Goal: Task Accomplishment & Management: Manage account settings

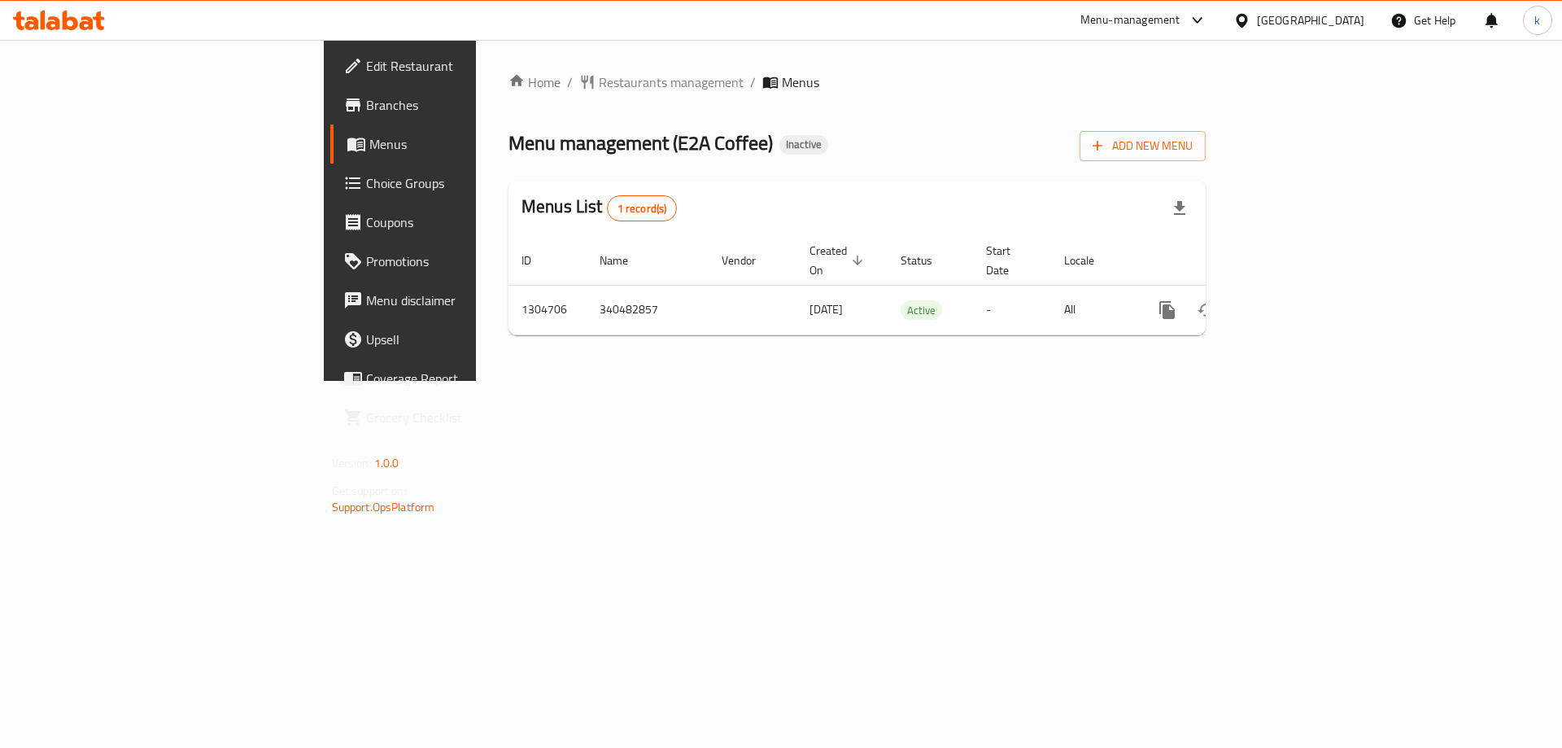
click at [366, 193] on span "Choice Groups" at bounding box center [469, 183] width 206 height 20
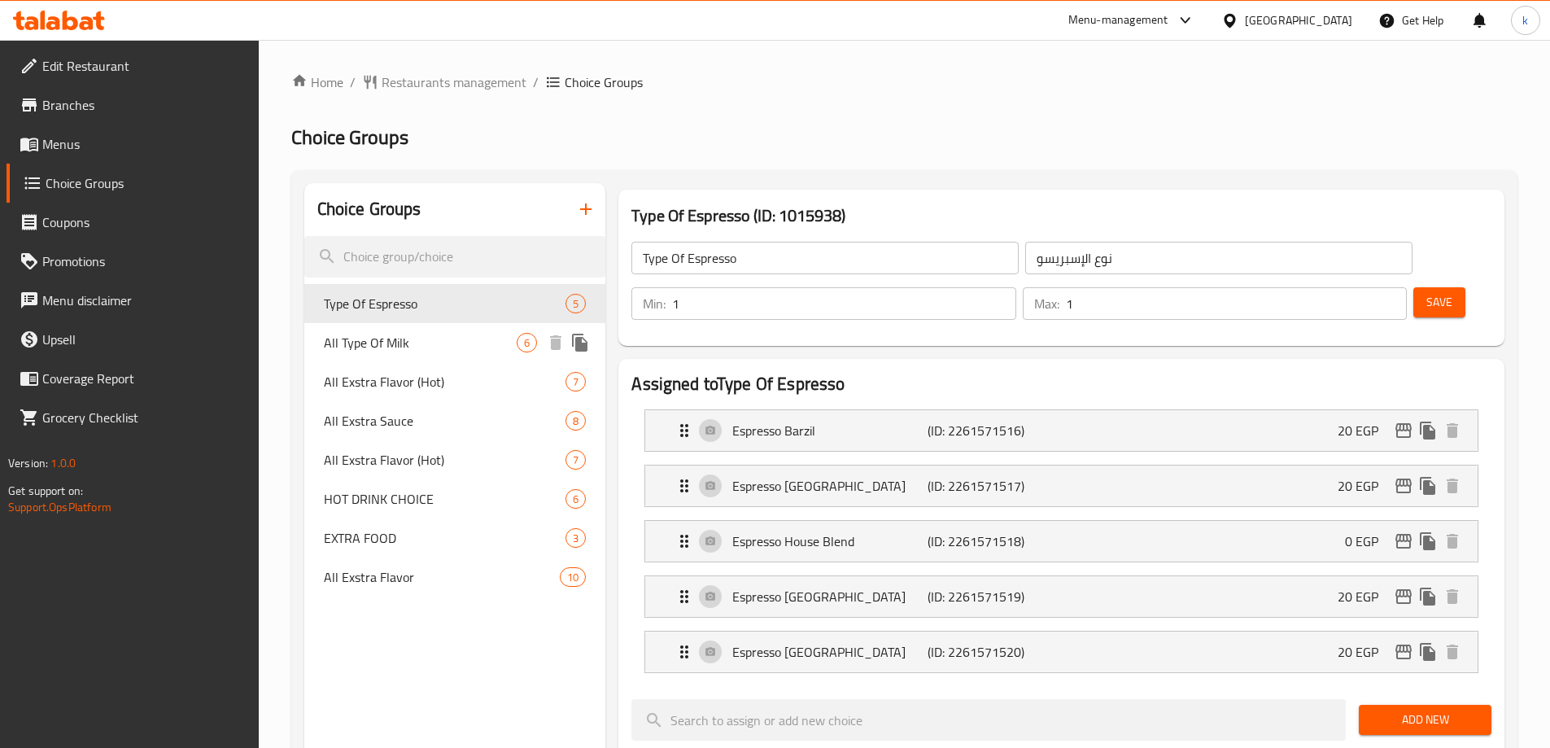
click at [403, 339] on span "All Type Of Milk" at bounding box center [421, 343] width 194 height 20
type input "All Type Of Milk"
type input "جميع أنواع الحليب"
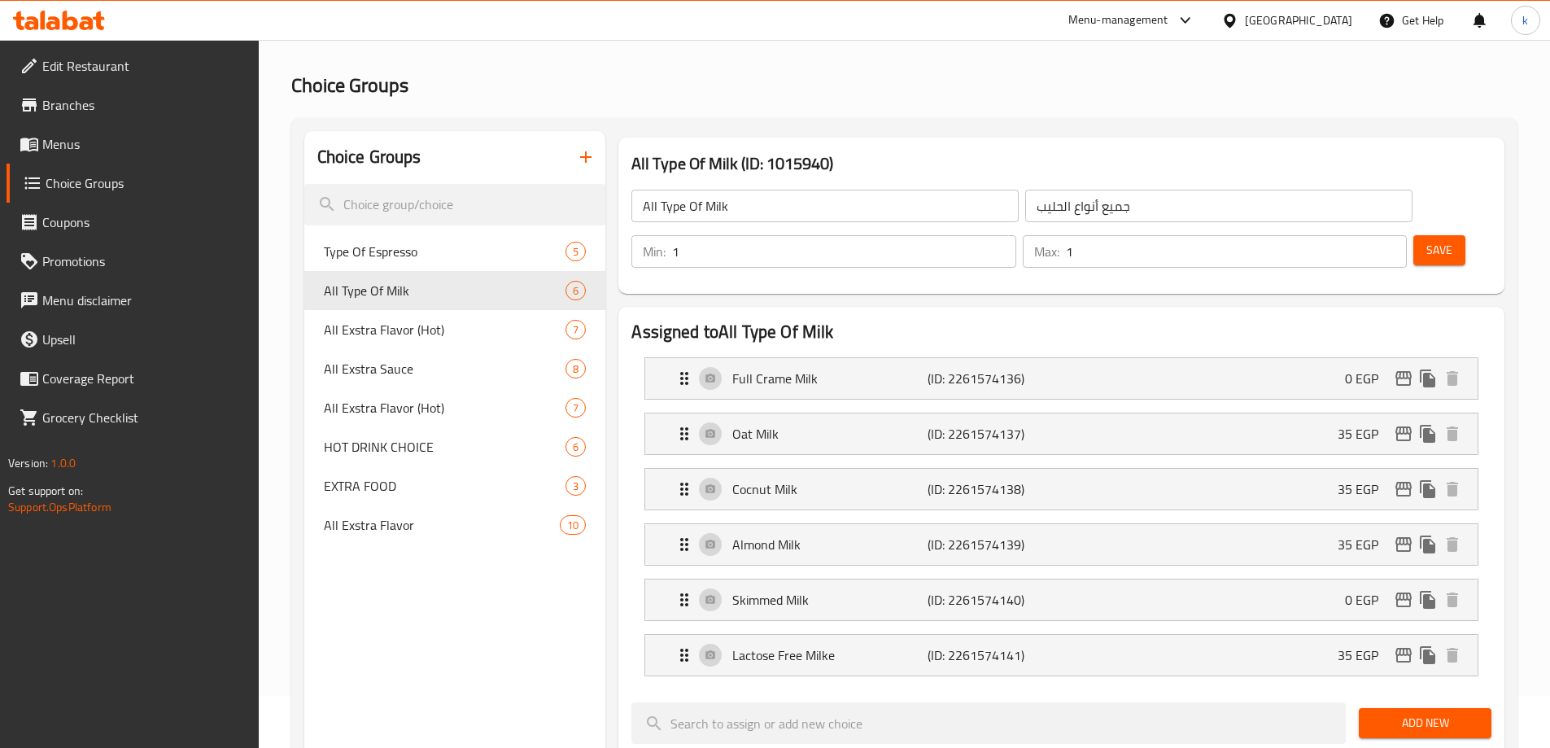
scroll to position [81, 0]
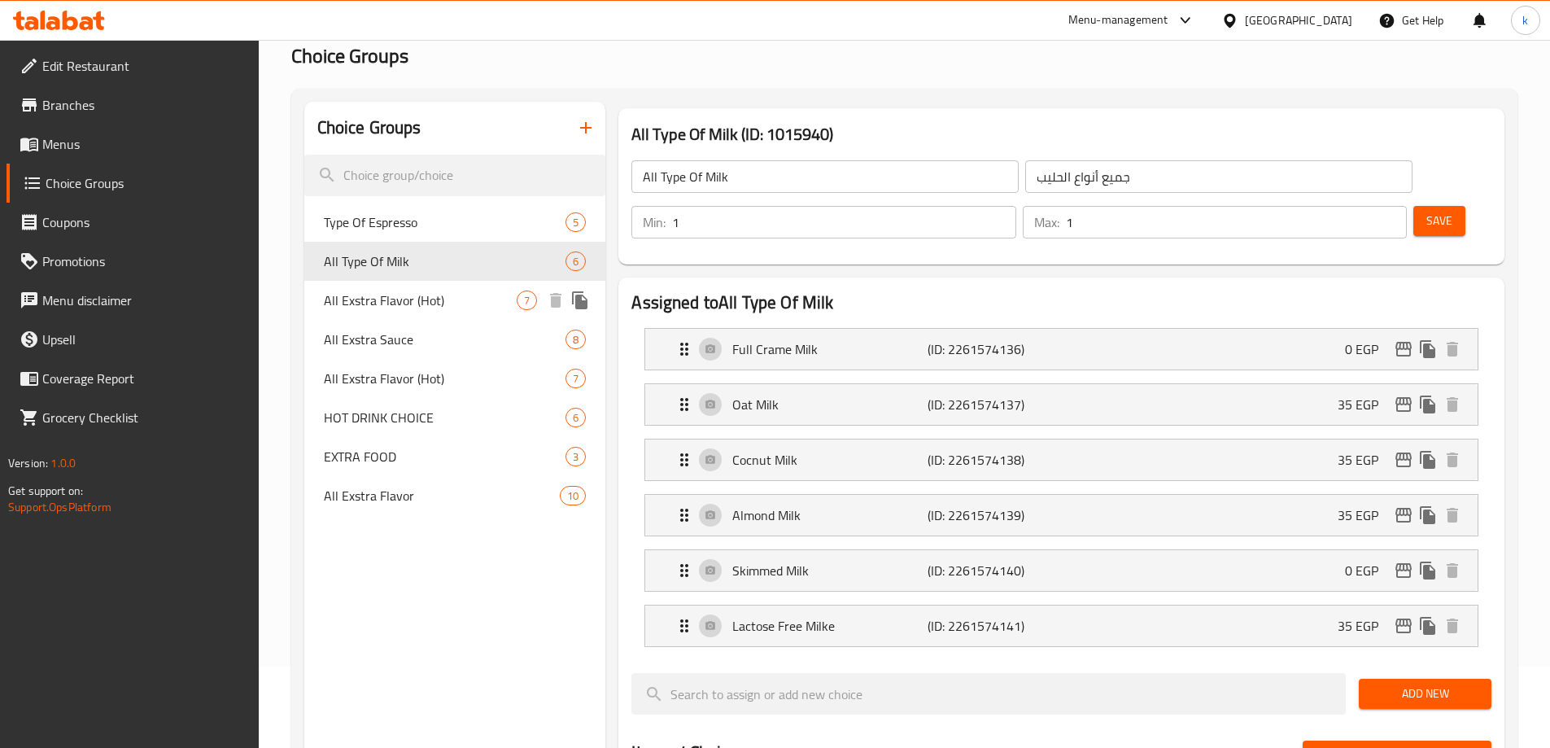
click at [403, 300] on span "All Exstra Flavor (Hot)" at bounding box center [421, 300] width 194 height 20
type input "All Exstra Flavor (Hot)"
type input "جميع النكهات الإضافية (حارة)"
type input "0"
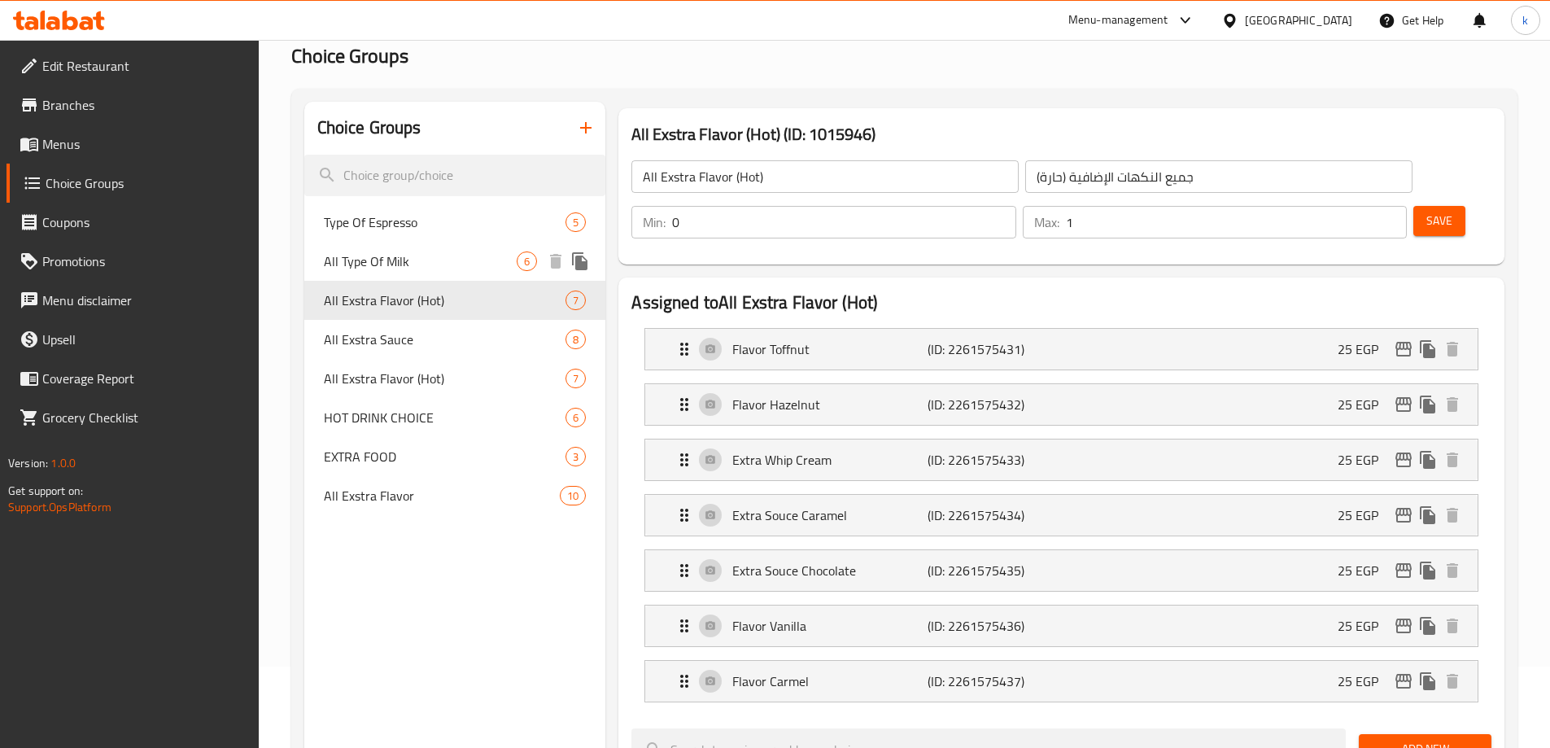
click at [416, 270] on span "All Type Of Milk" at bounding box center [421, 261] width 194 height 20
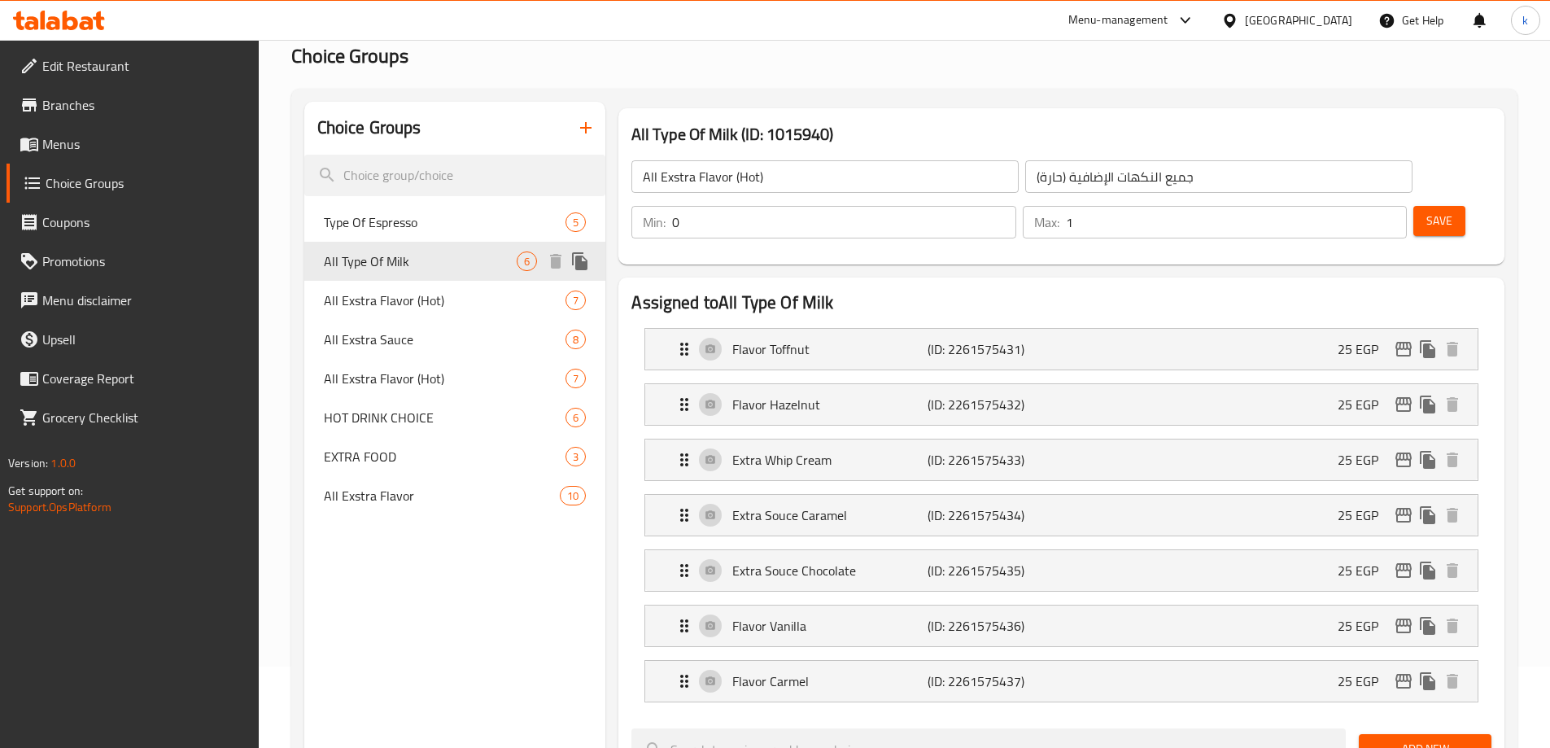
type input "All Type Of Milk"
type input "جميع أنواع الحليب"
type input "1"
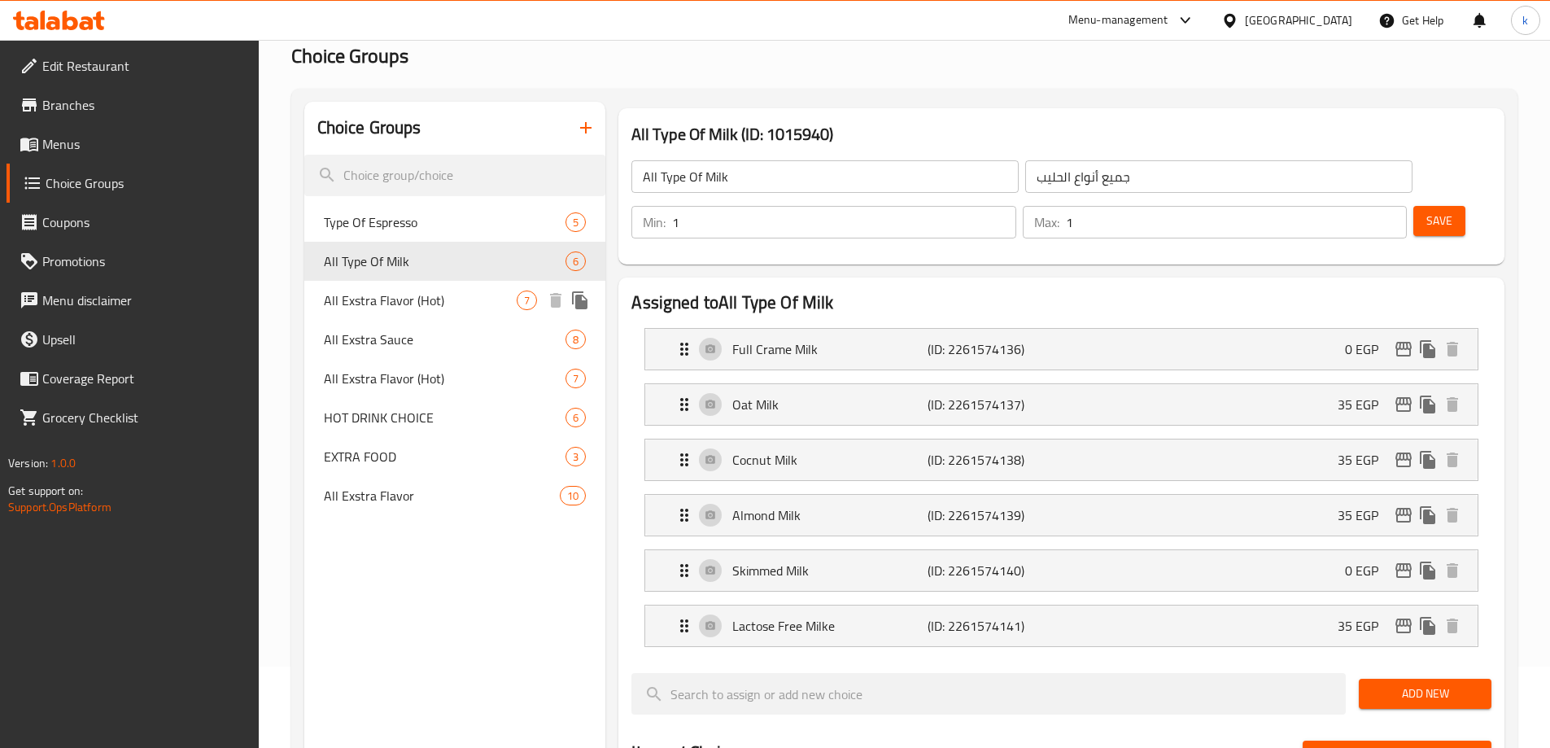
click at [361, 290] on span "All Exstra Flavor (Hot)" at bounding box center [421, 300] width 194 height 20
type input "All Exstra Flavor (Hot)"
type input "جميع النكهات الإضافية (حارة)"
type input "0"
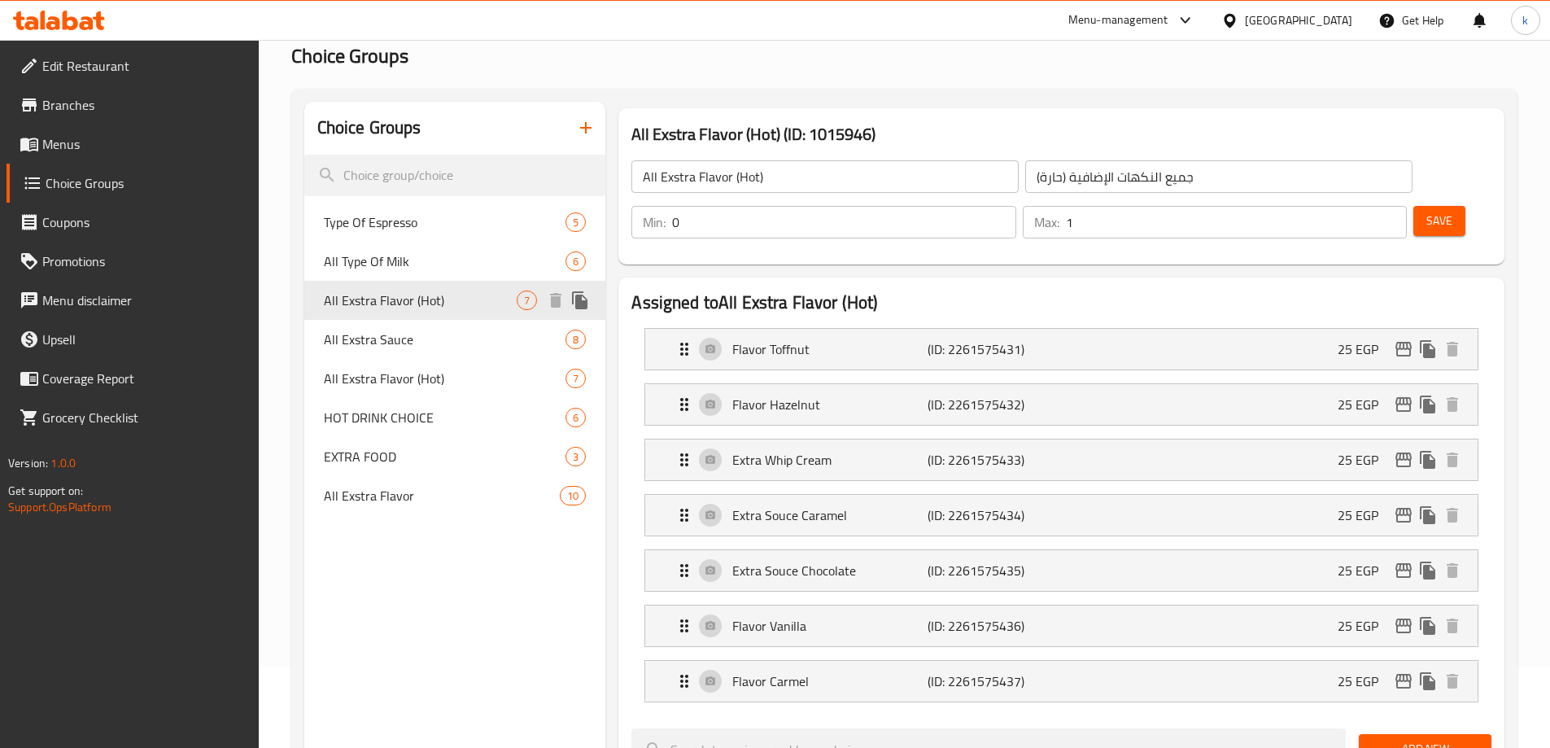
click at [377, 259] on span "All Type Of Milk" at bounding box center [445, 261] width 242 height 20
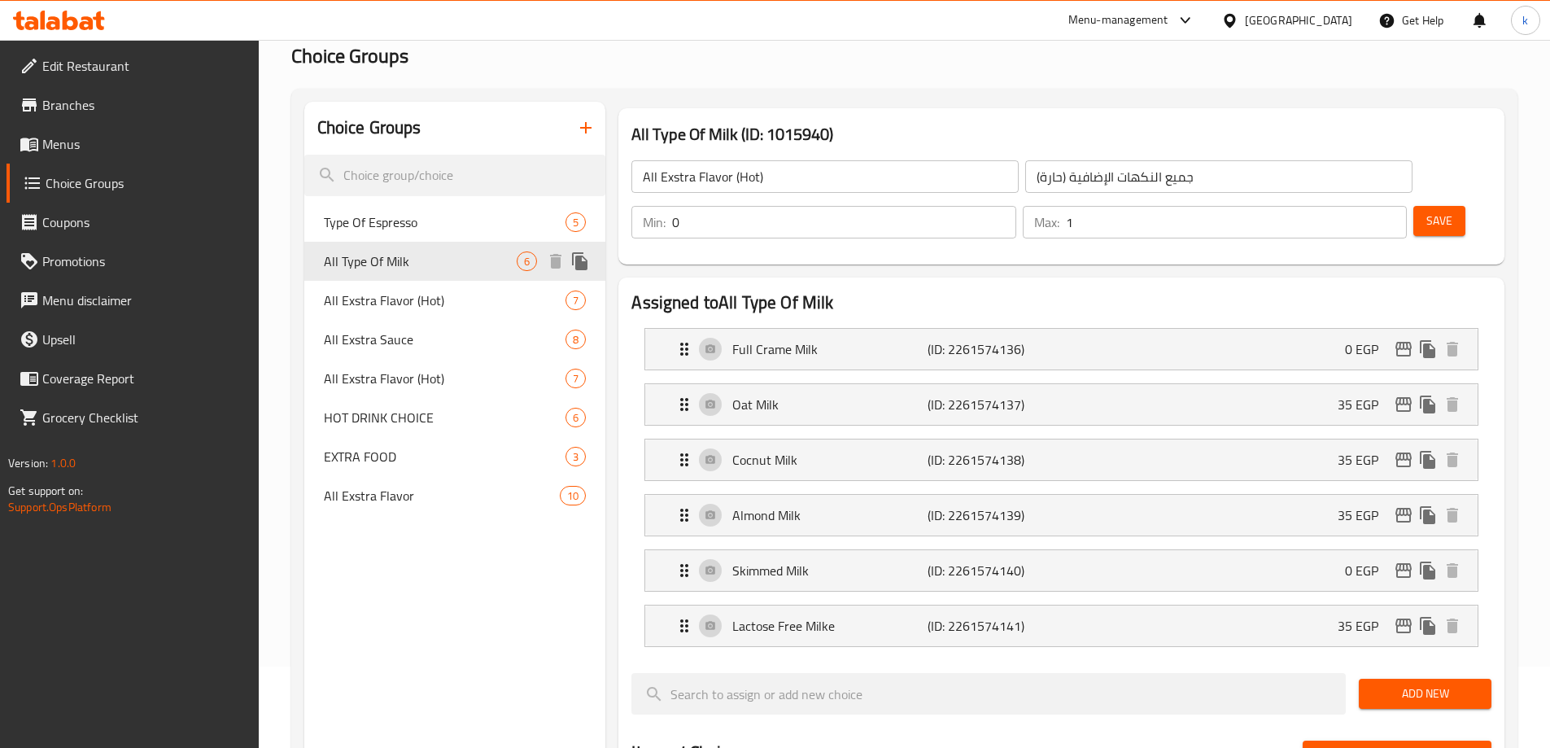
type input "All Type Of Milk"
type input "جميع أنواع الحليب"
type input "1"
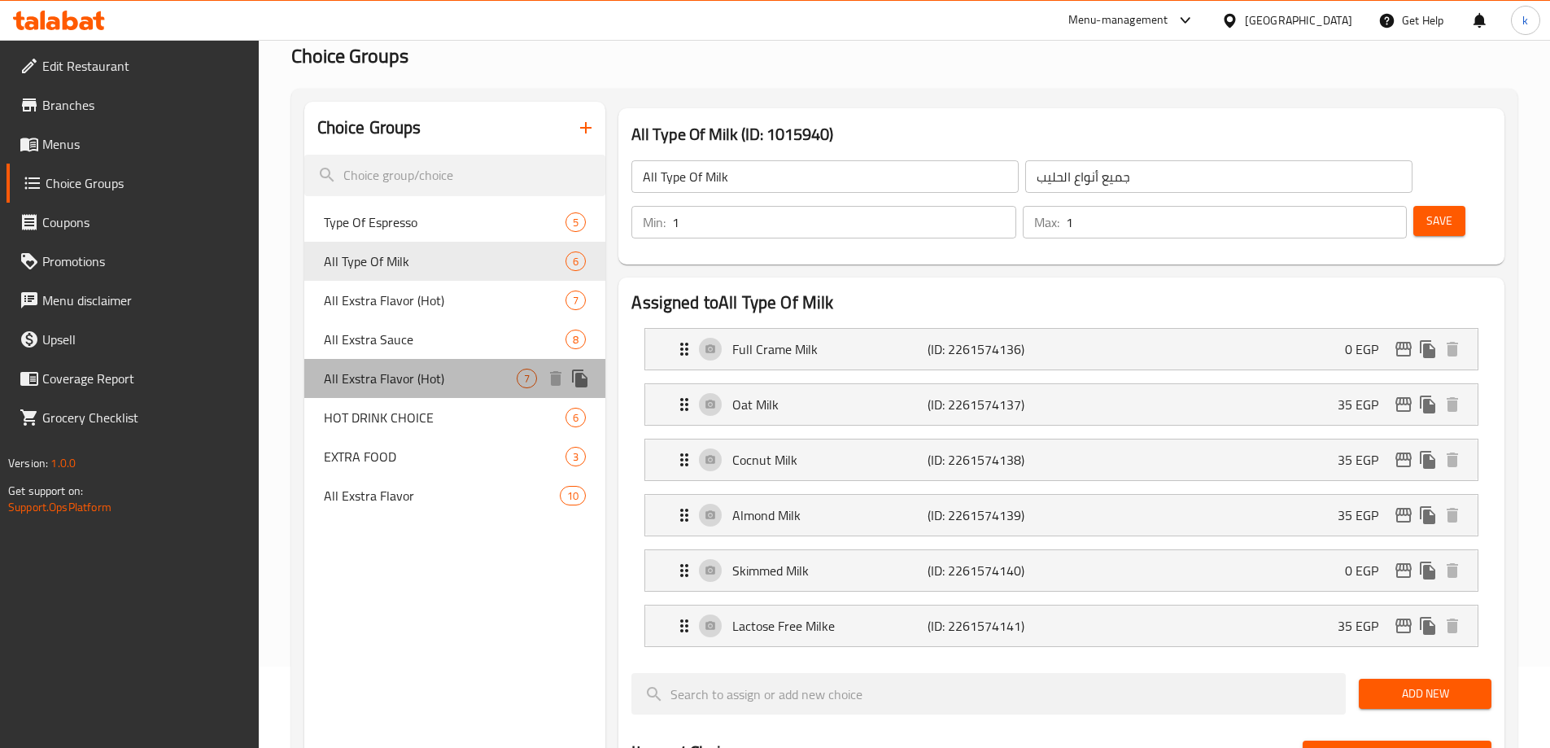
click at [376, 373] on span "All Exstra Flavor (Hot)" at bounding box center [421, 378] width 194 height 20
type input "All Exstra Flavor (Hot)"
type input "جميع النكهات الإضافية (حارة)"
type input "0"
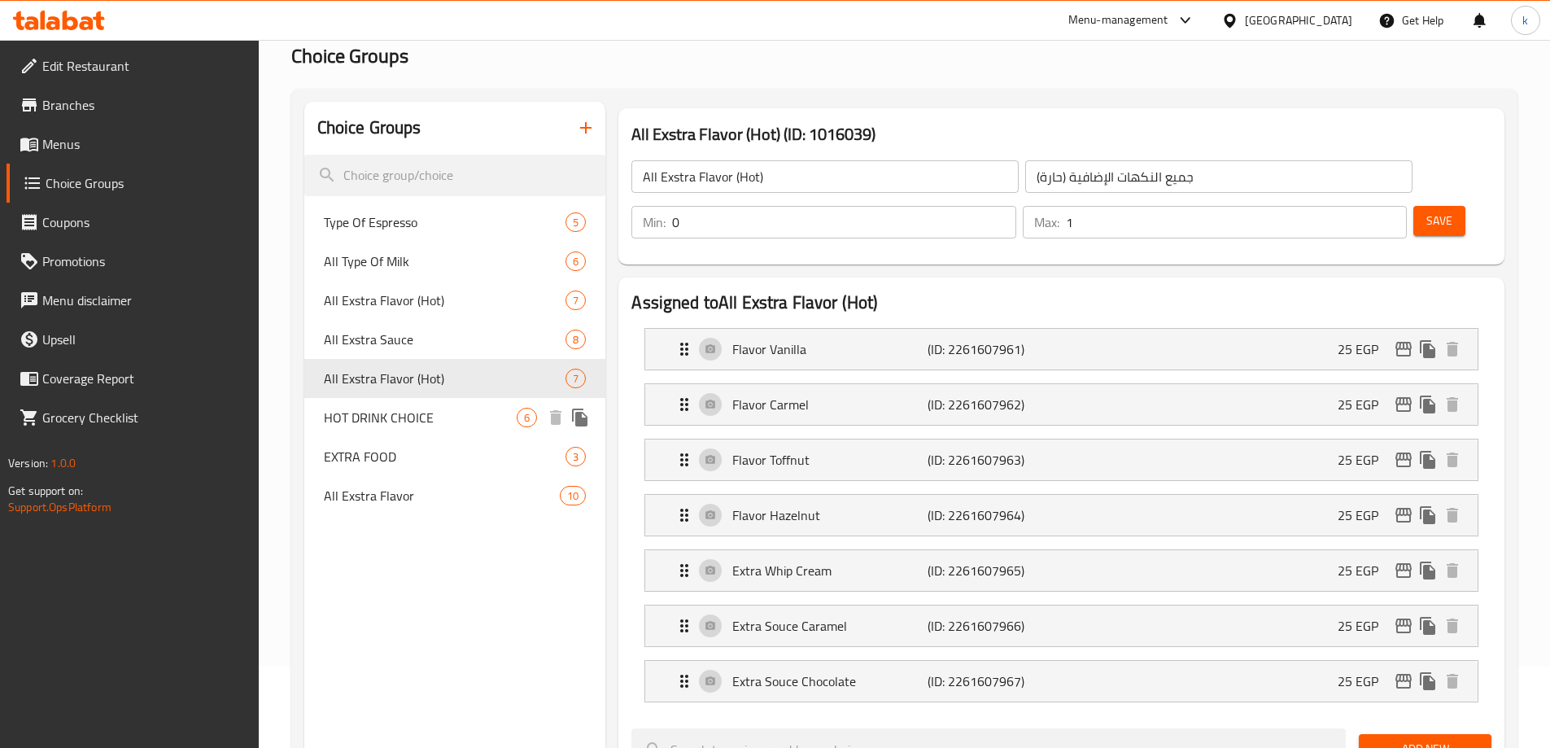
click at [377, 408] on span "HOT DRINK CHOICE" at bounding box center [421, 418] width 194 height 20
type input "HOT DRINK CHOICE"
type input "اختيار المشروبات الساخنة"
type input "1"
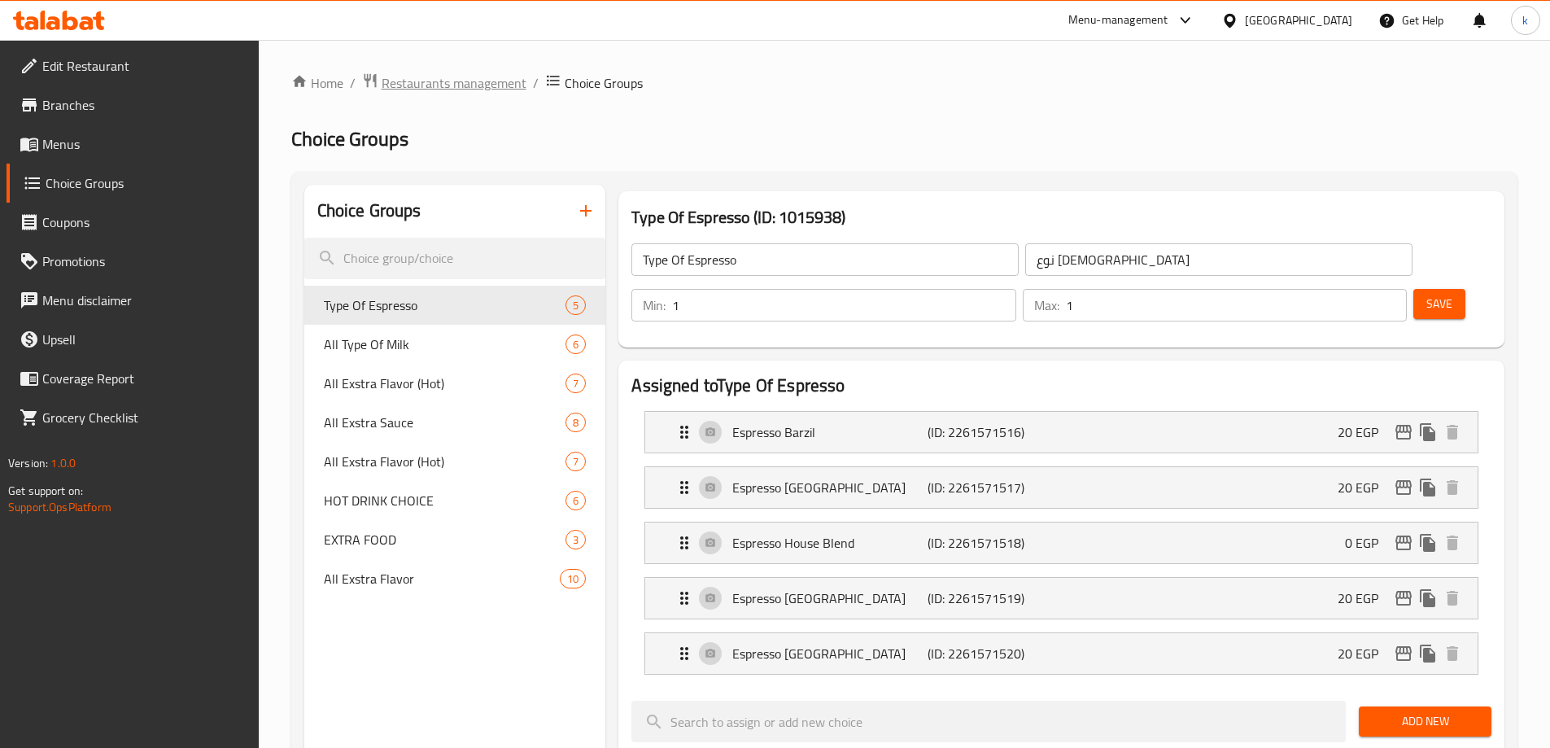
click at [460, 87] on span "Restaurants management" at bounding box center [453, 83] width 145 height 20
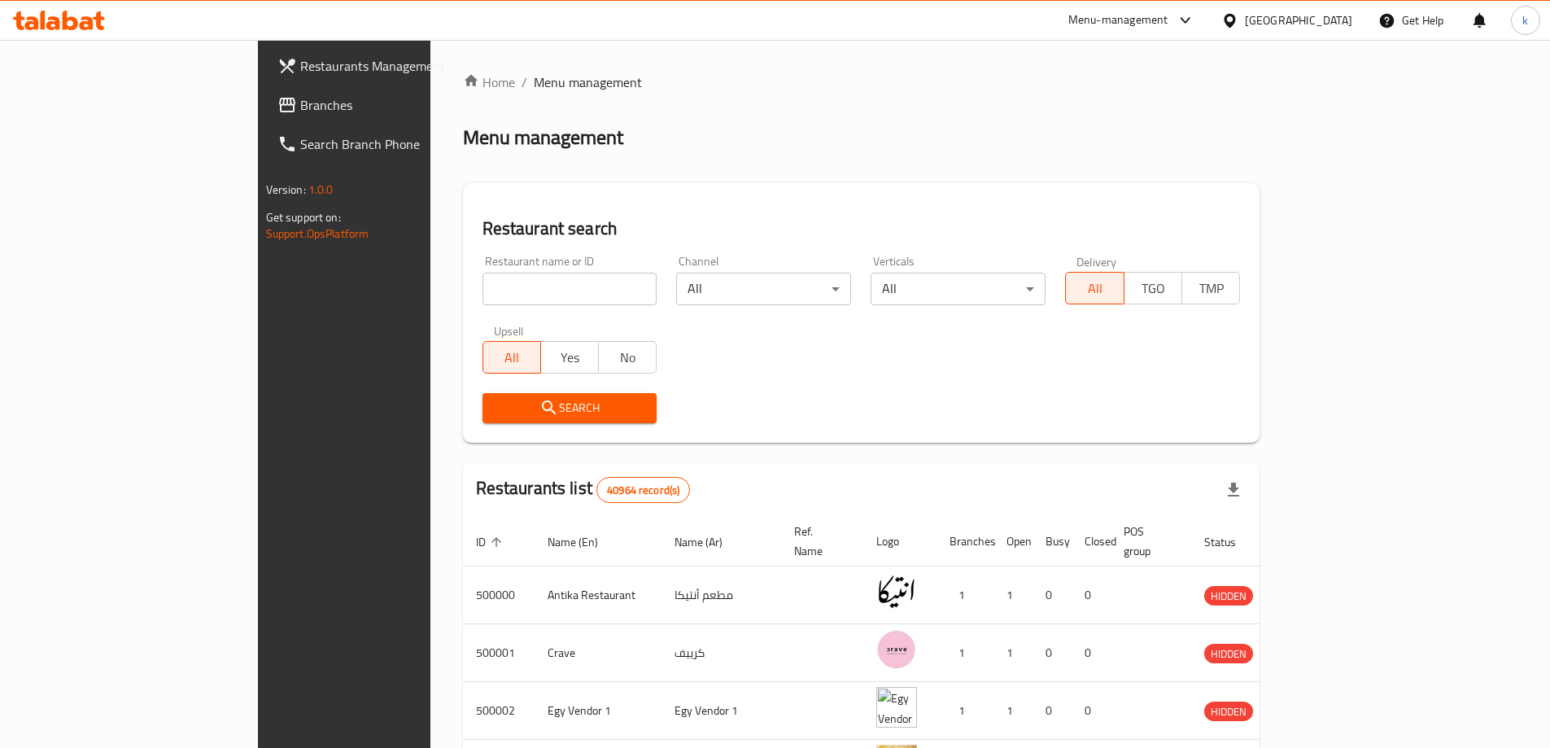
click at [264, 116] on link "Branches" at bounding box center [390, 104] width 252 height 39
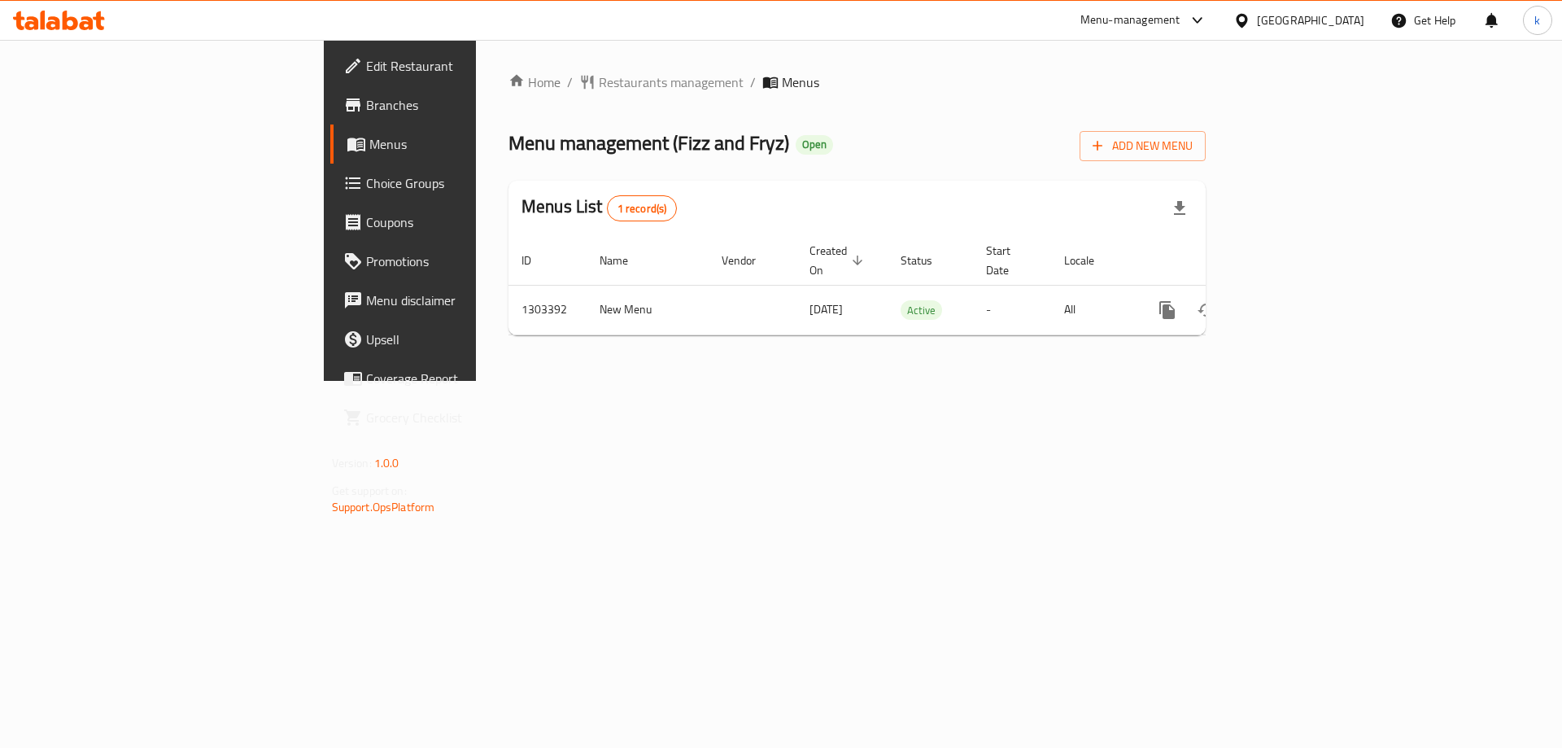
click at [366, 181] on span "Choice Groups" at bounding box center [469, 183] width 206 height 20
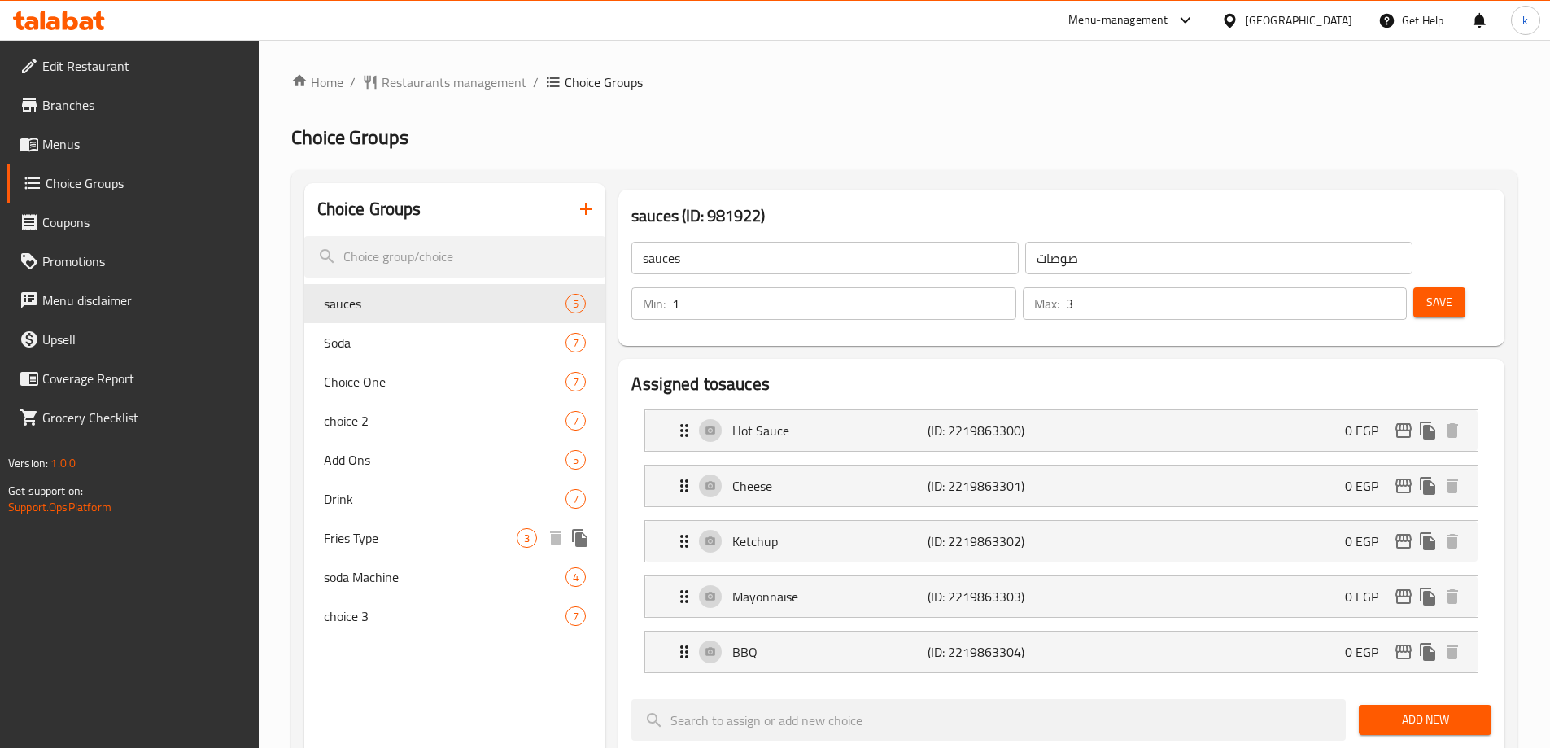
drag, startPoint x: 401, startPoint y: 532, endPoint x: 800, endPoint y: 36, distance: 637.0
click at [401, 532] on span "Fries Type" at bounding box center [421, 538] width 194 height 20
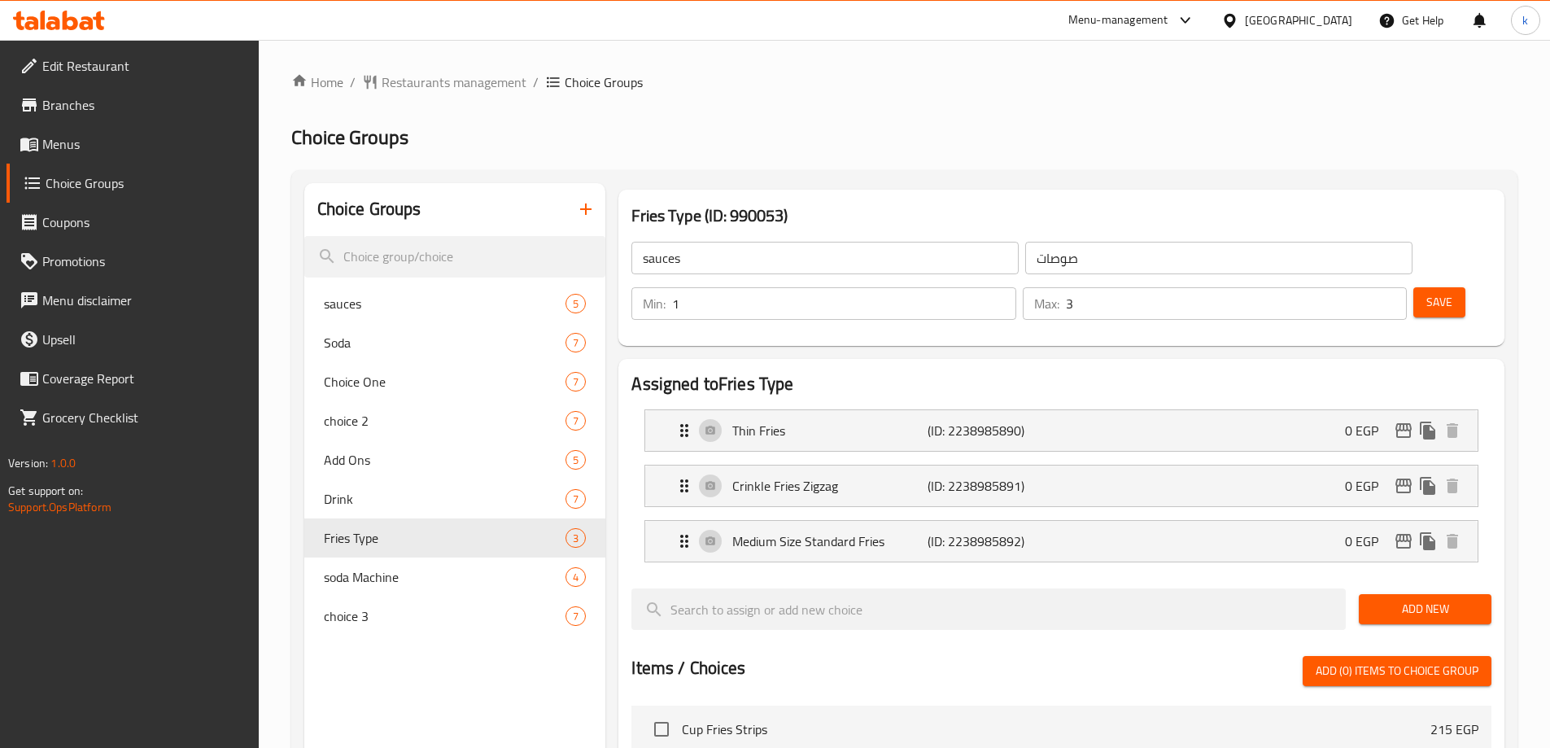
type input "Fries Type"
type input "نوع البطاطس مقلية"
type input "1"
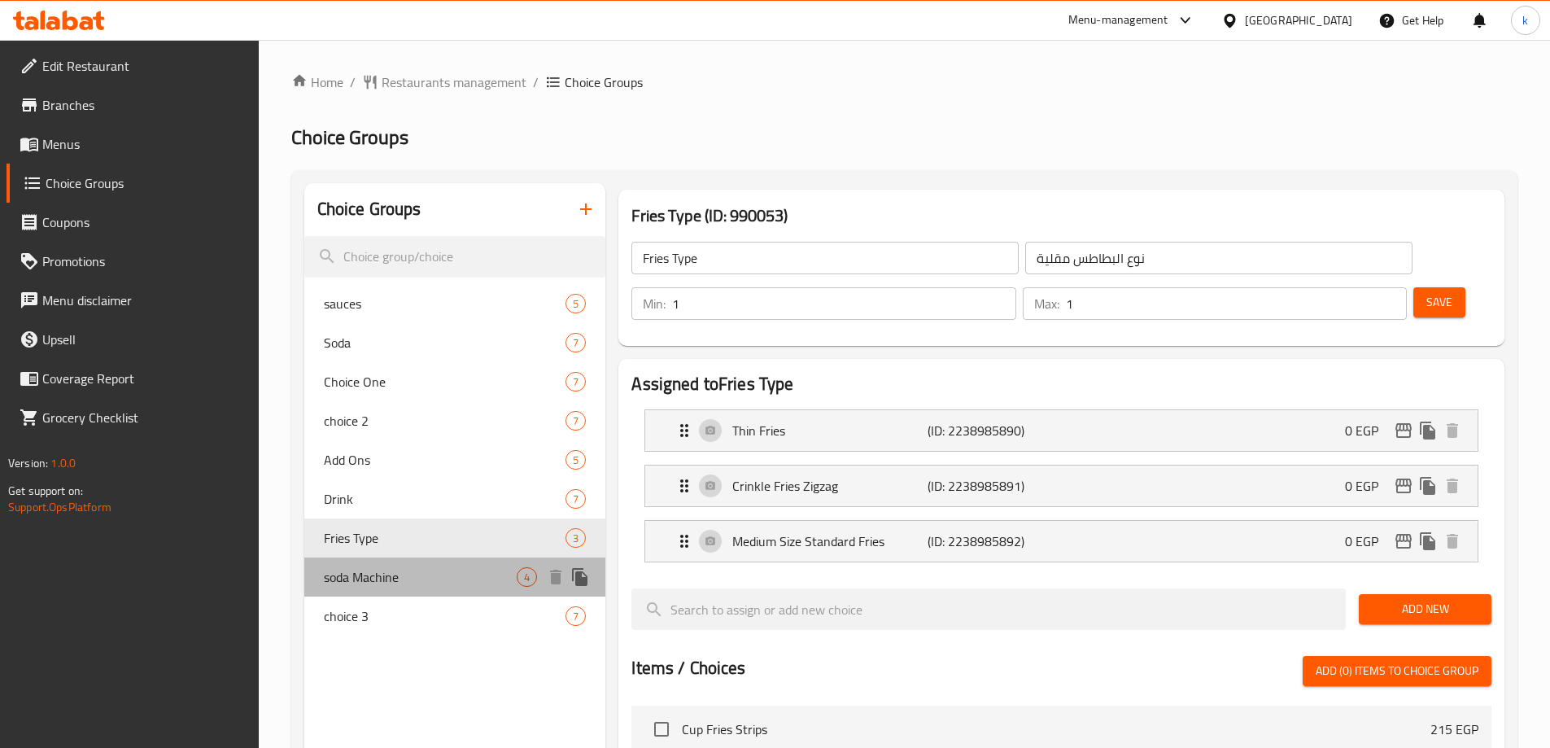
click at [443, 578] on span "soda Machine" at bounding box center [421, 577] width 194 height 20
type input "soda Machine"
type input "[PERSON_NAME]"
type input "0"
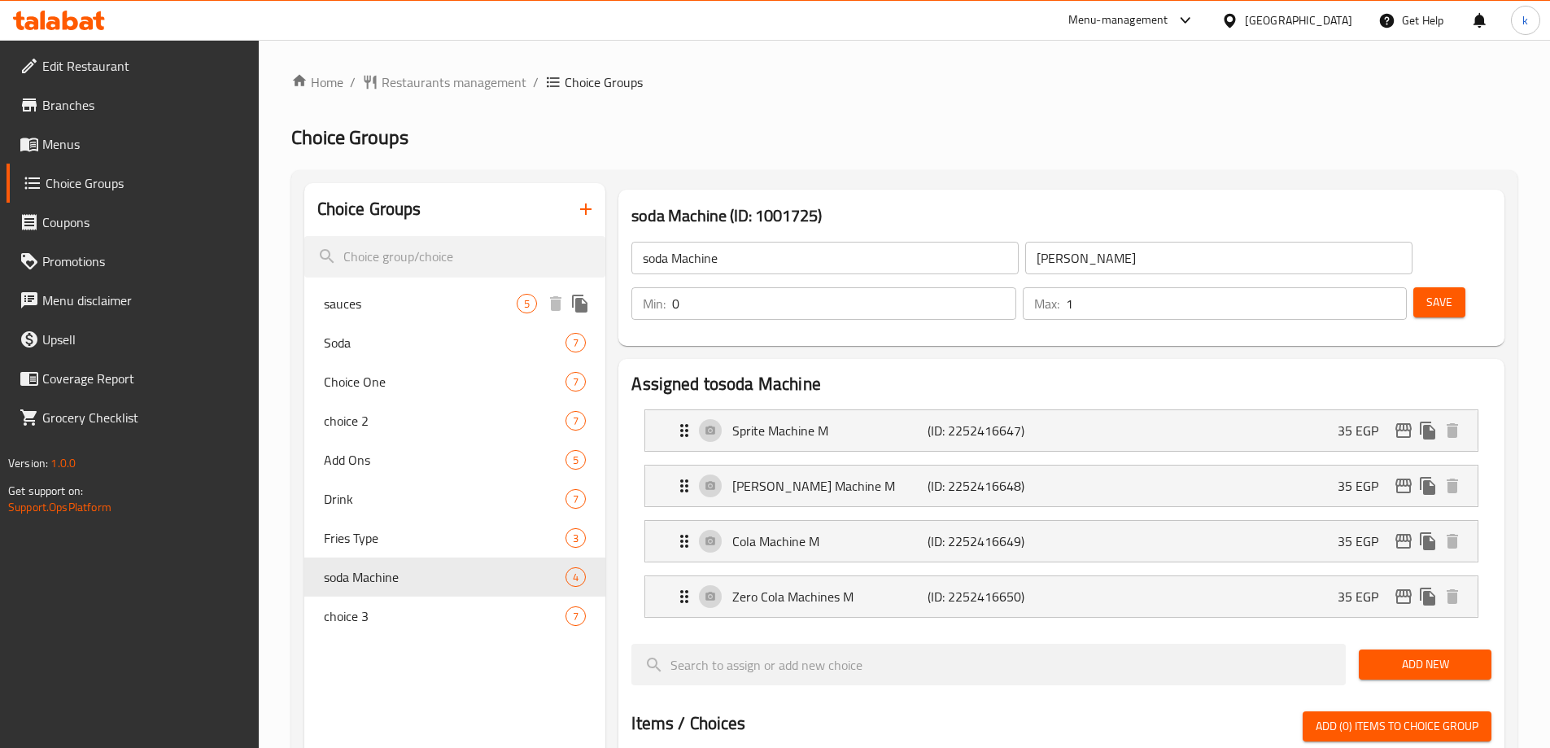
click at [399, 290] on div "sauces 5" at bounding box center [455, 303] width 302 height 39
type input "sauces"
type input "صوصات"
type input "1"
type input "3"
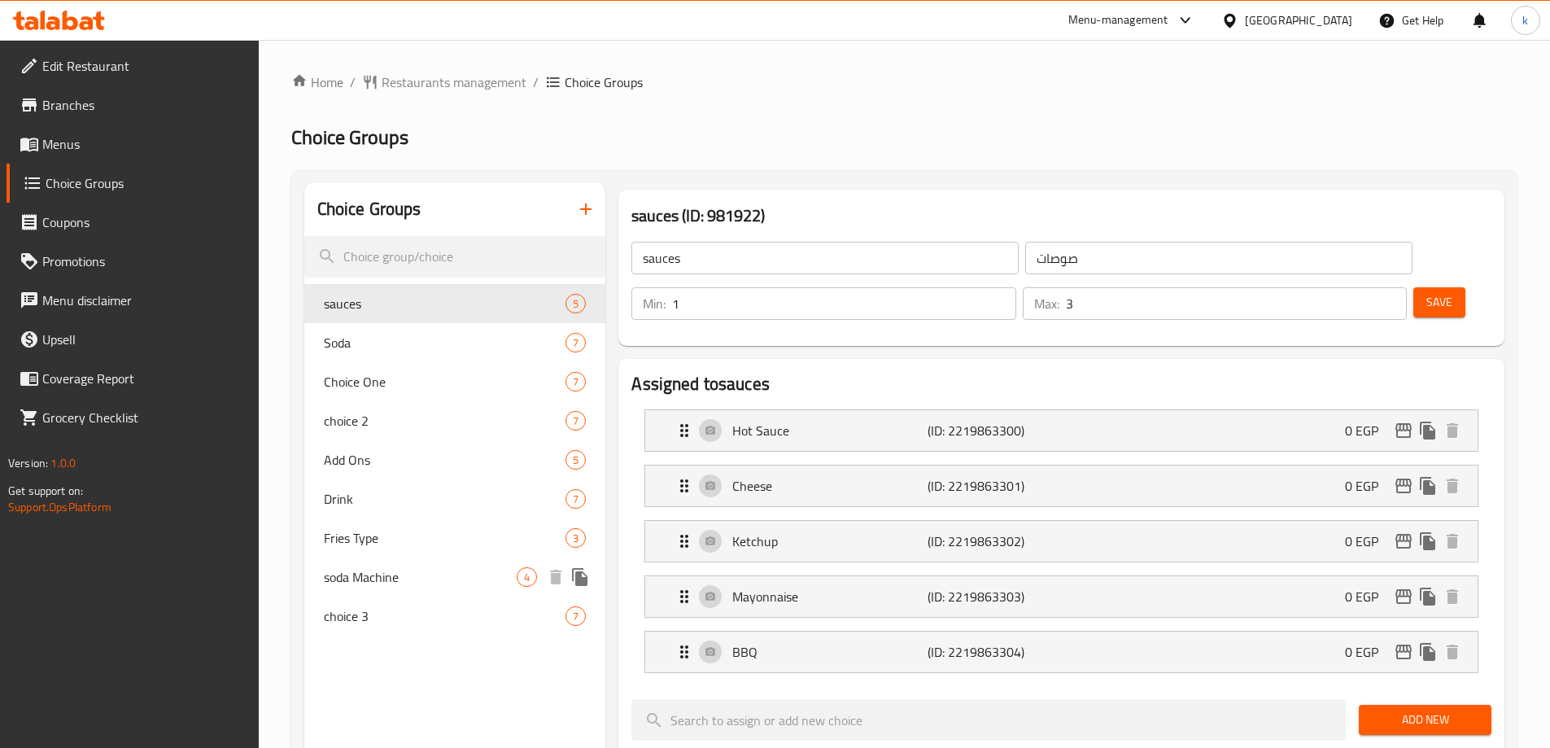
click at [434, 572] on span "soda Machine" at bounding box center [421, 577] width 194 height 20
type input "soda Machine"
type input "[PERSON_NAME]"
type input "0"
type input "1"
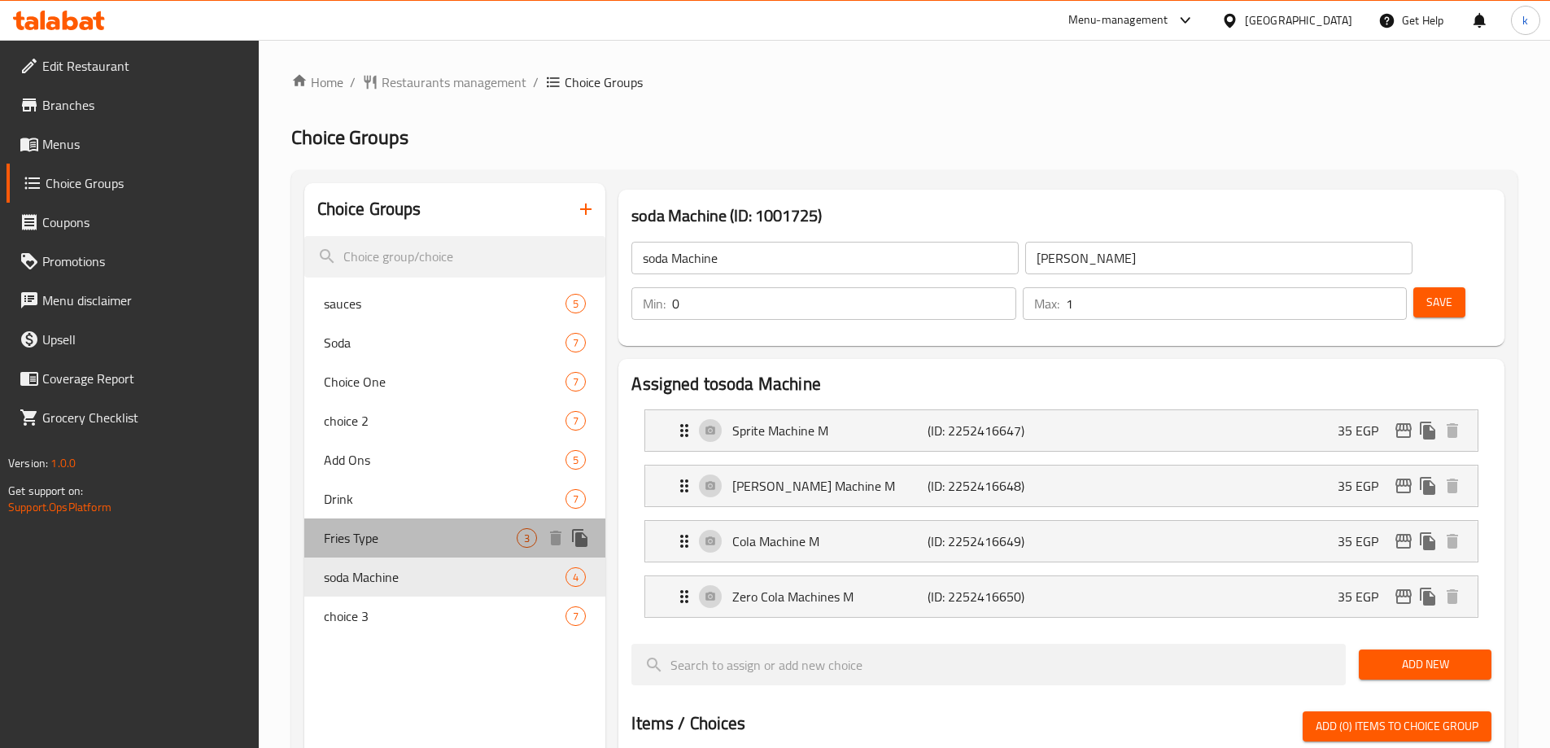
click at [342, 545] on span "Fries Type" at bounding box center [421, 538] width 194 height 20
type input "Fries Type"
type input "نوع البطاطس مقلية"
type input "1"
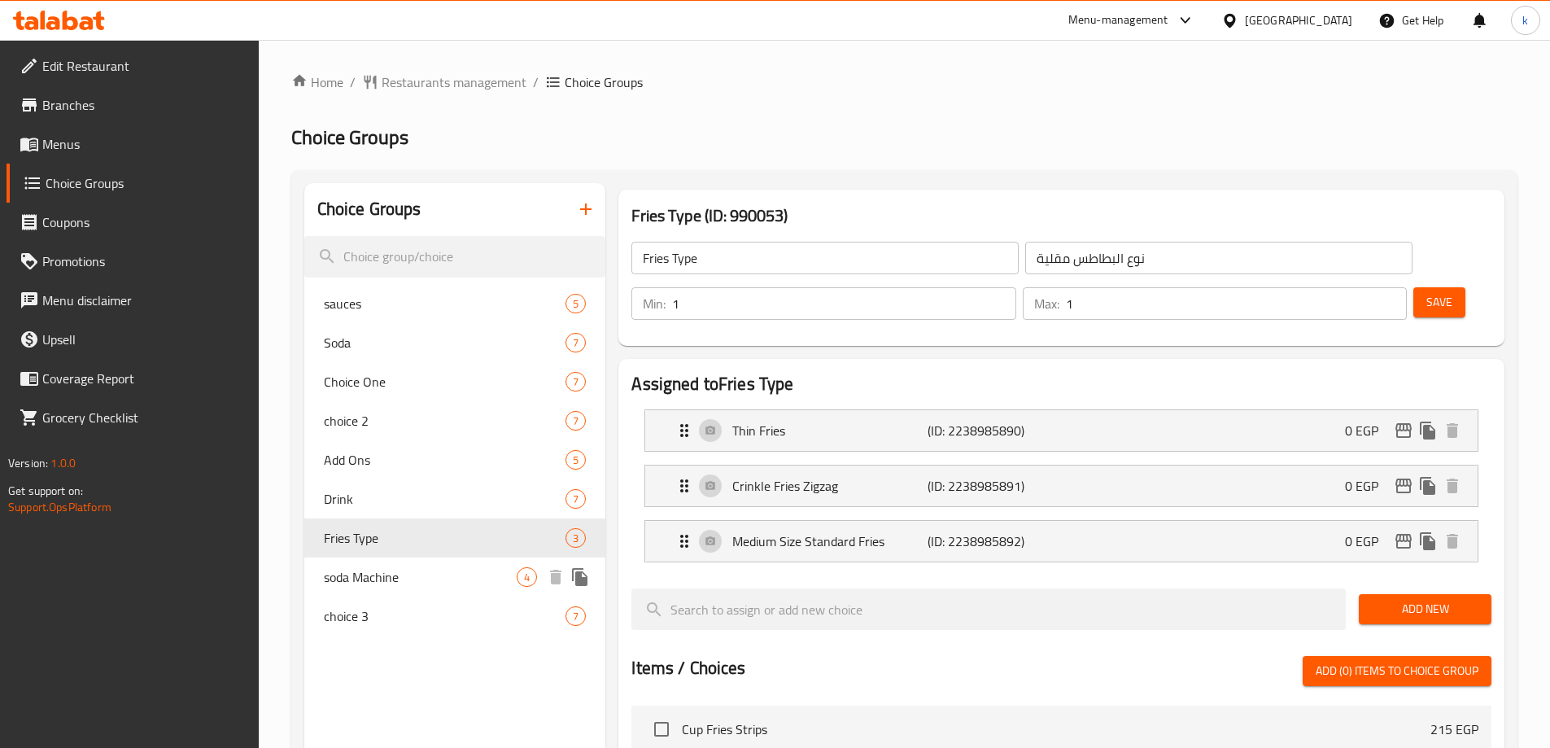
click at [388, 571] on span "soda Machine" at bounding box center [421, 577] width 194 height 20
type input "soda Machine"
type input "[PERSON_NAME]"
type input "0"
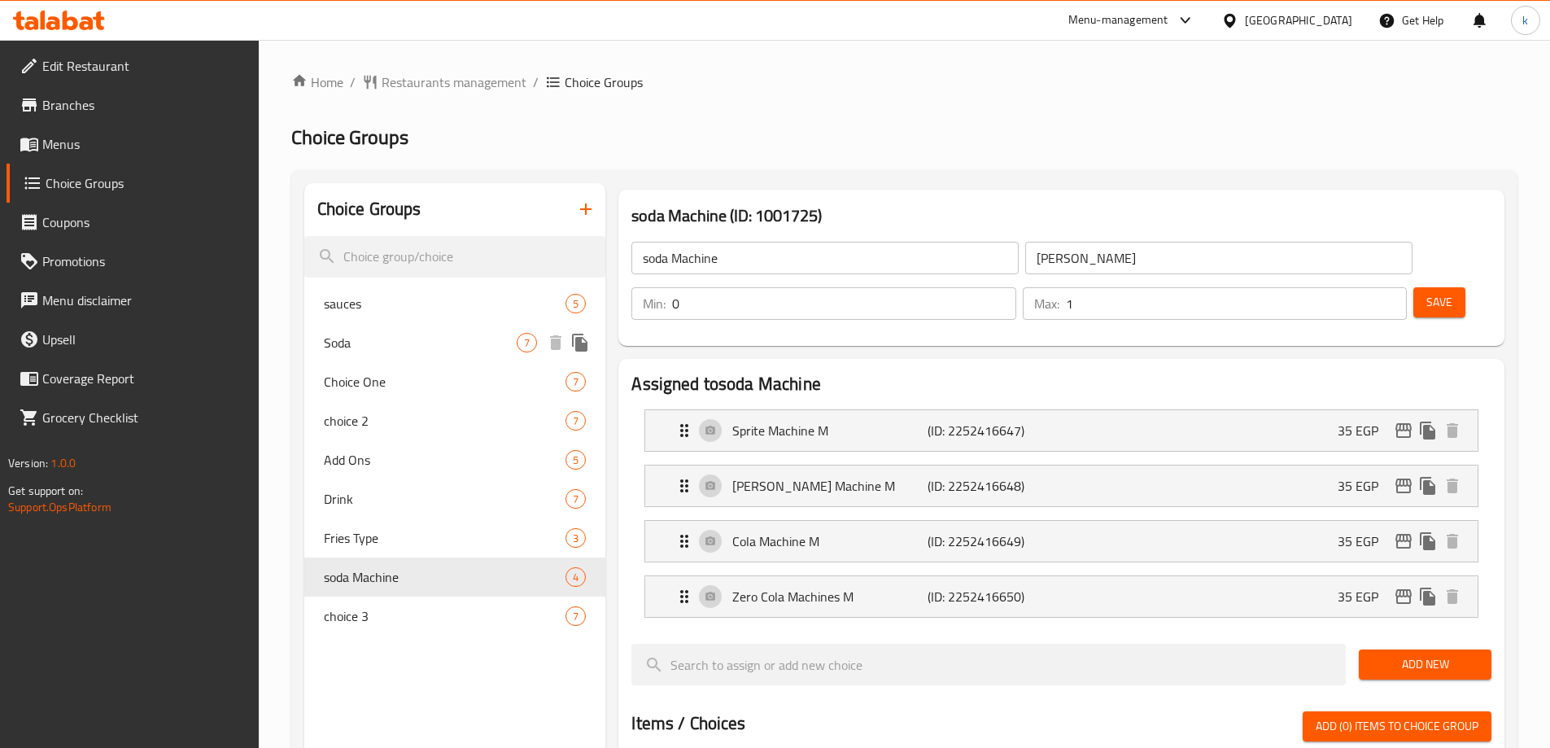
click at [349, 320] on div "sauces 5" at bounding box center [455, 303] width 302 height 39
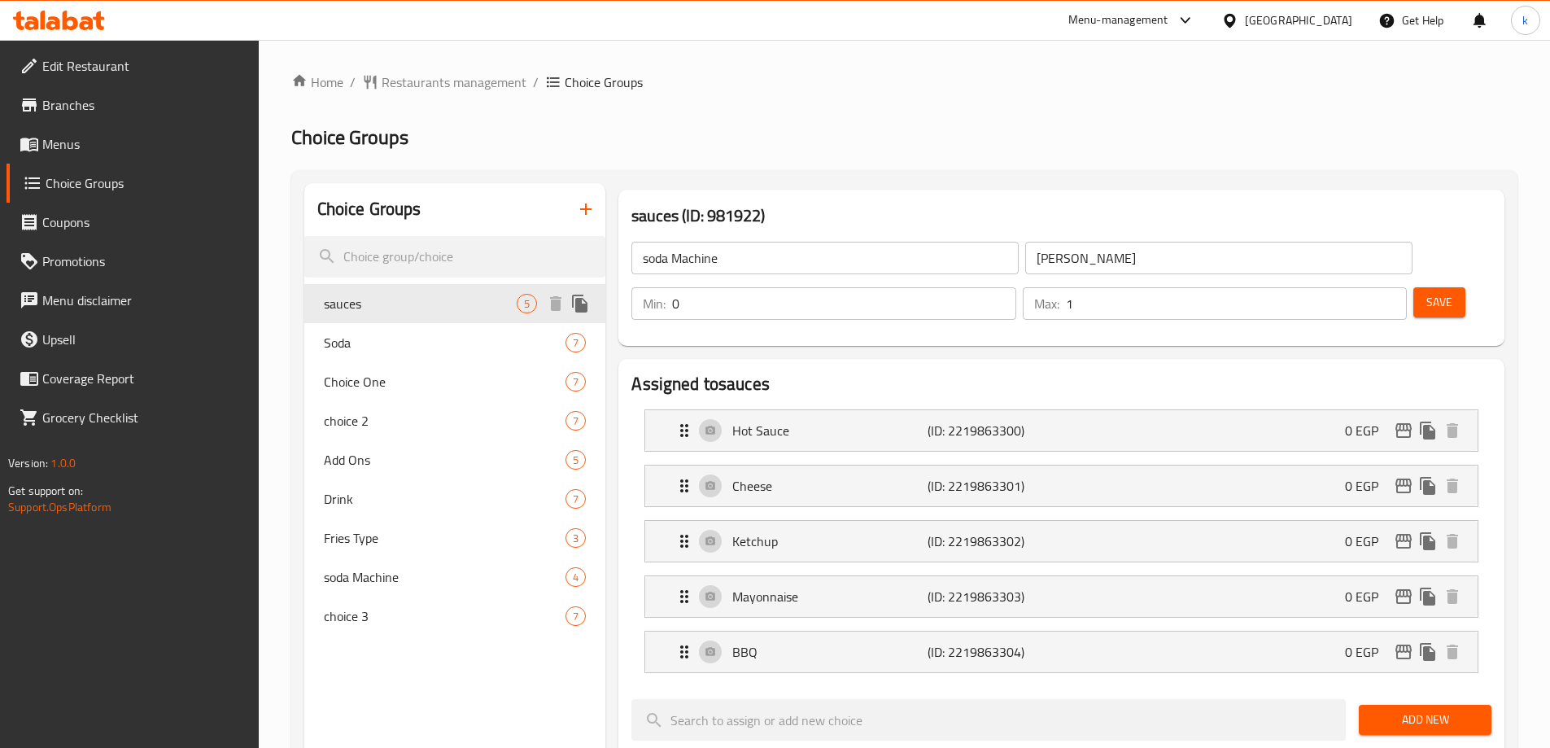
type input "sauces"
type input "صوصات"
type input "1"
type input "3"
click at [378, 570] on span "soda Machine" at bounding box center [421, 577] width 194 height 20
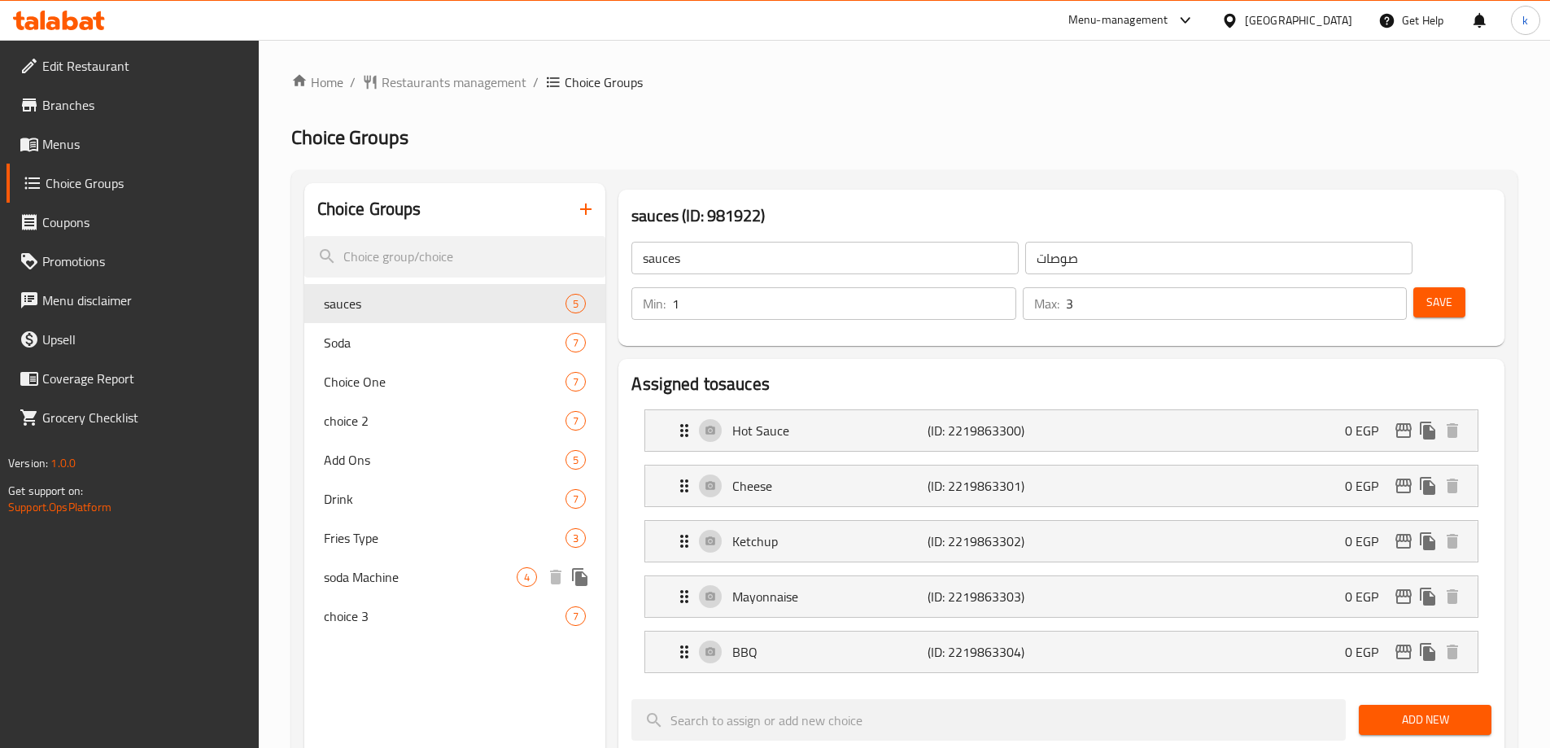
type input "soda Machine"
type input "[PERSON_NAME]"
type input "0"
type input "1"
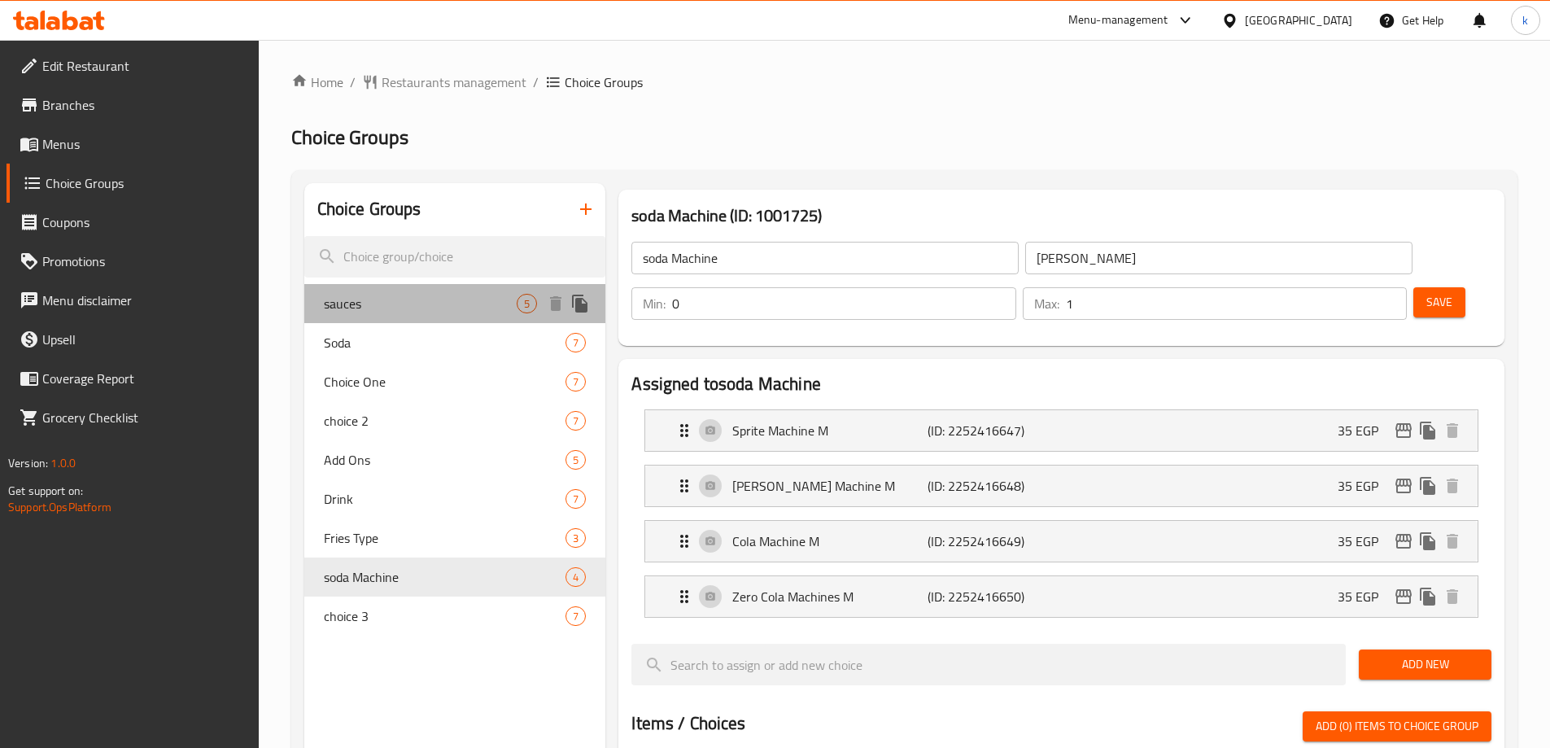
click at [377, 300] on span "sauces" at bounding box center [421, 304] width 194 height 20
type input "sauces"
type input "صوصات"
type input "1"
type input "3"
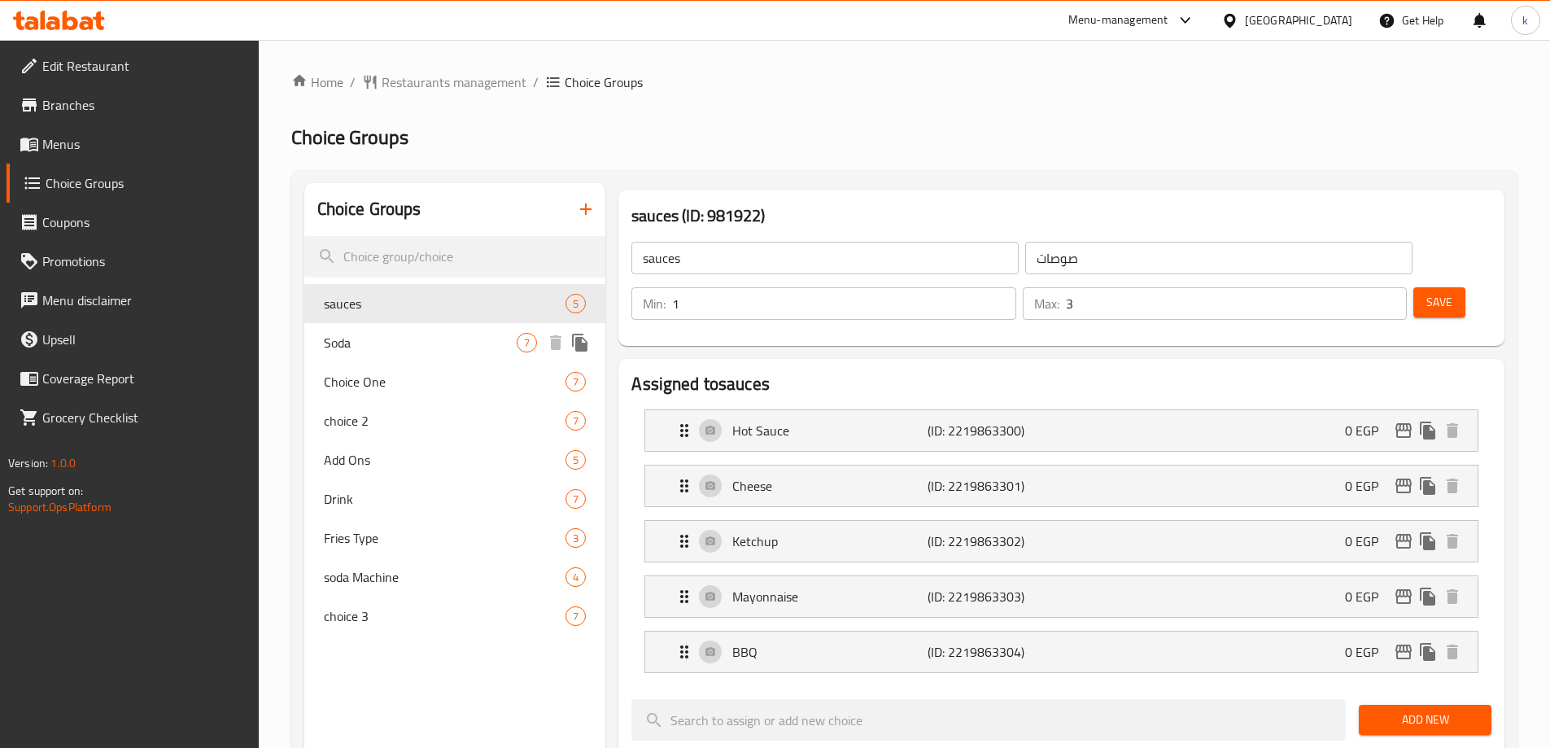
click at [390, 338] on span "Soda" at bounding box center [421, 343] width 194 height 20
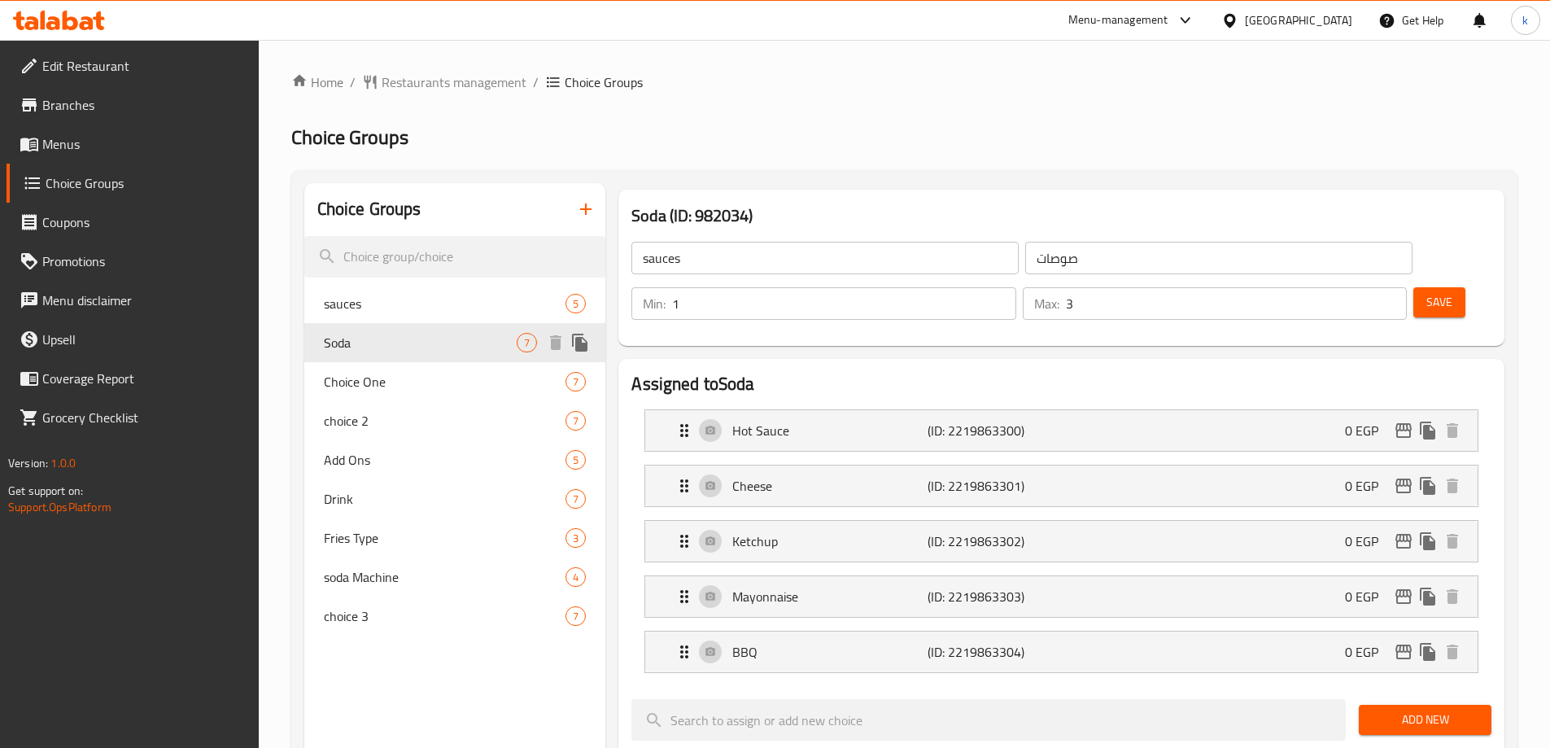
type input "Soda"
type input "صودا"
type input "1"
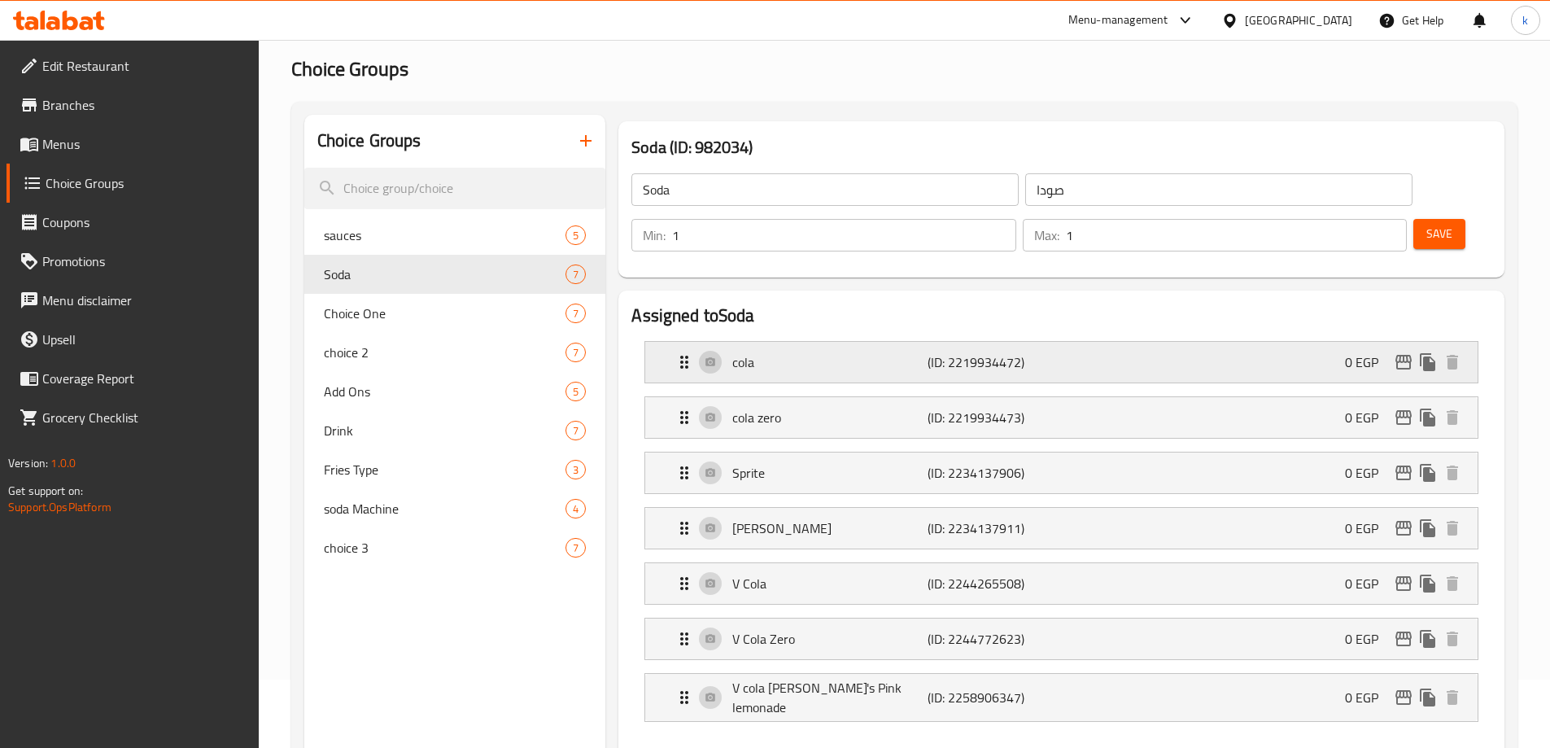
scroll to position [163, 0]
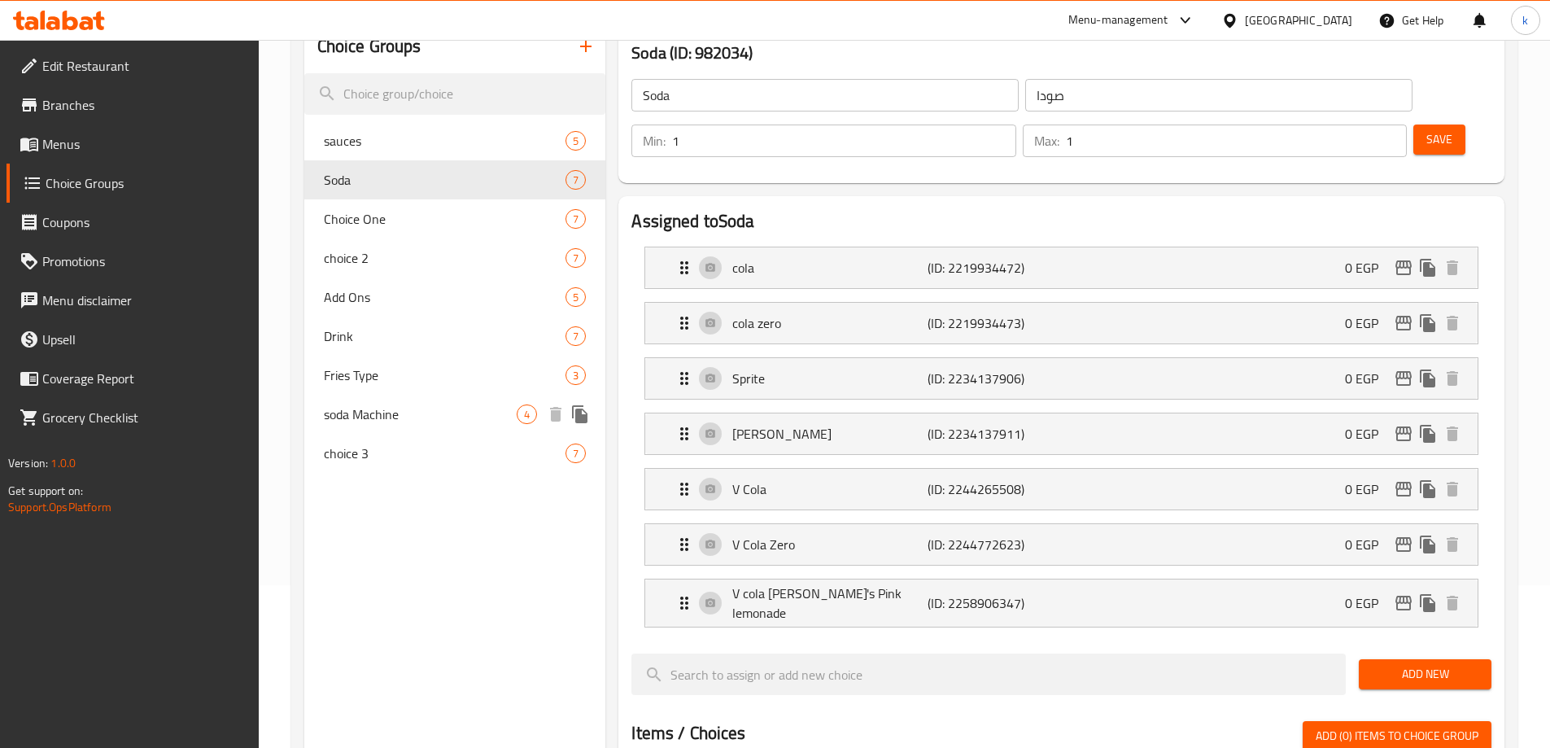
click at [416, 417] on span "soda Machine" at bounding box center [421, 414] width 194 height 20
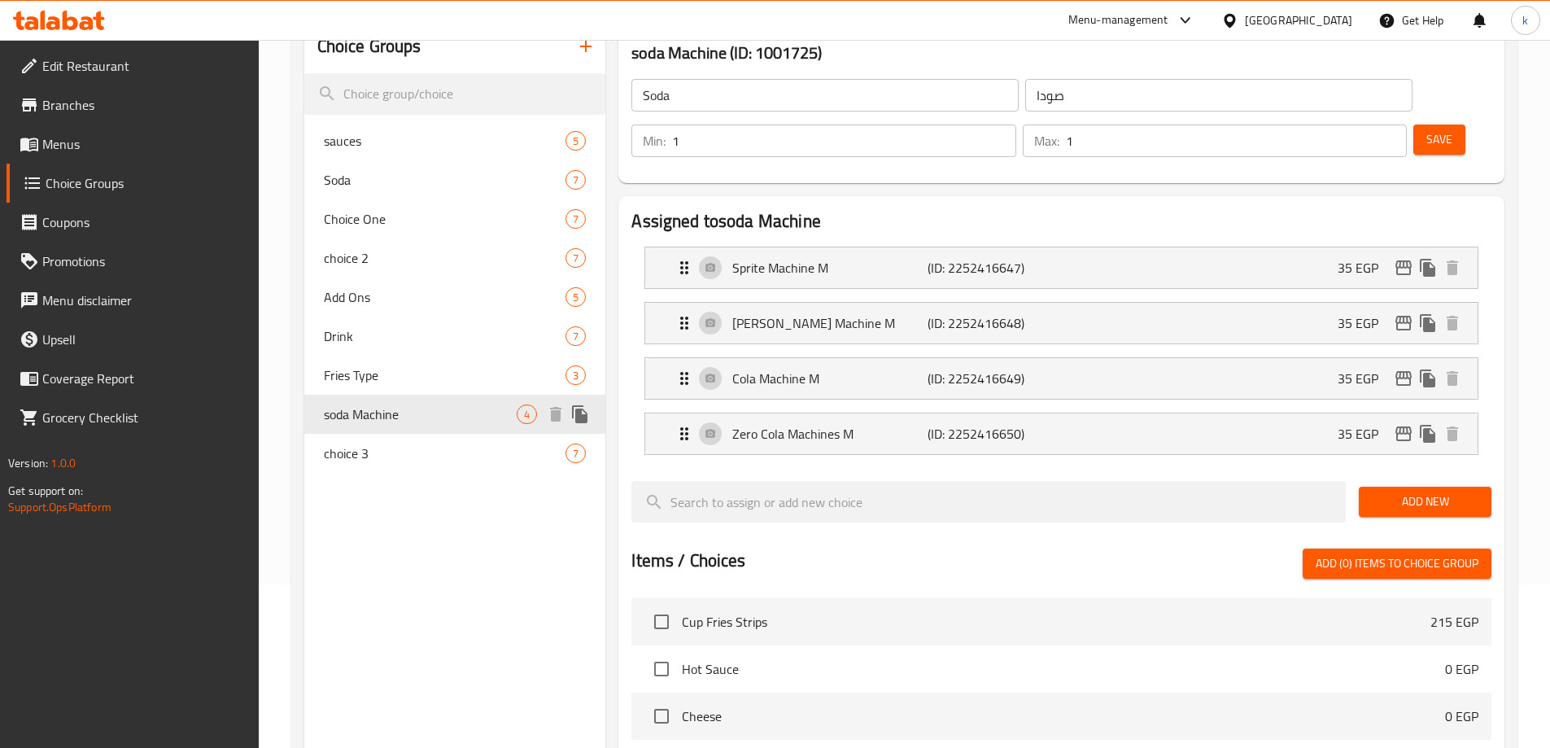
type input "soda Machine"
type input "[PERSON_NAME]"
type input "0"
